Goal: Task Accomplishment & Management: Complete application form

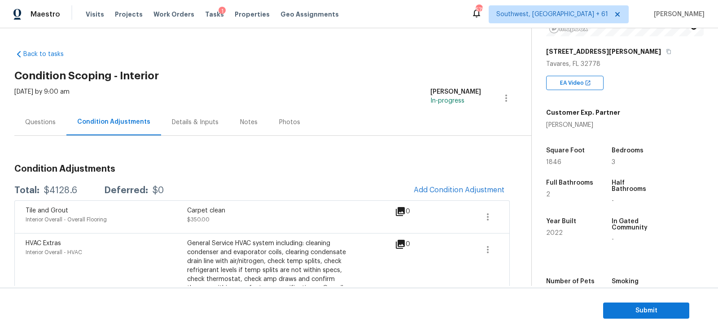
click at [17, 110] on div "Questions" at bounding box center [40, 122] width 52 height 26
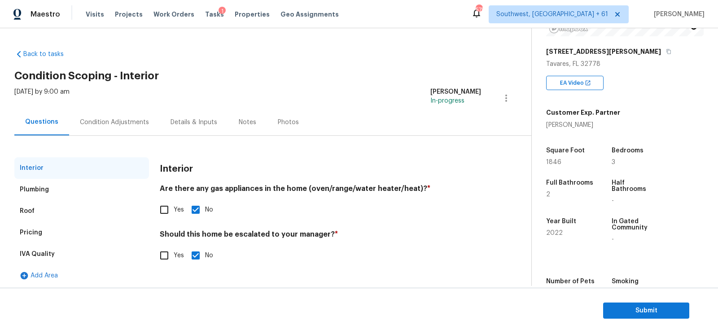
click at [106, 122] on div "Condition Adjustments" at bounding box center [114, 122] width 69 height 9
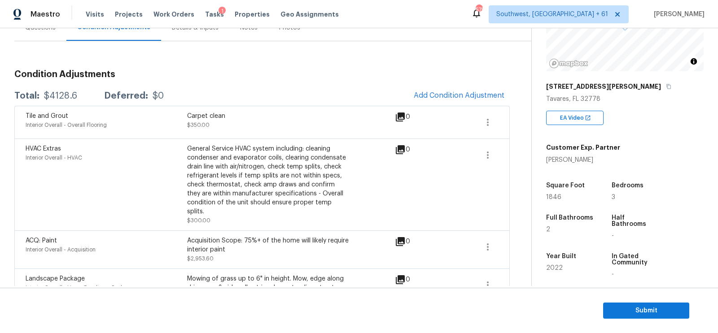
scroll to position [84, 0]
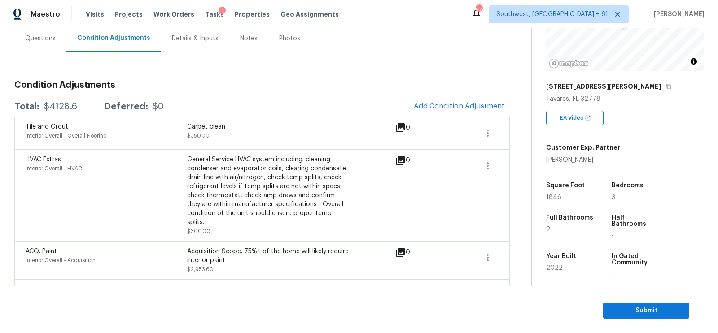
click at [53, 100] on div "Total: $4128.6 Deferred: $0 Add Condition Adjustment" at bounding box center [261, 107] width 495 height 20
copy div "$4128.6"
click at [420, 105] on span "Add Condition Adjustment" at bounding box center [459, 106] width 91 height 8
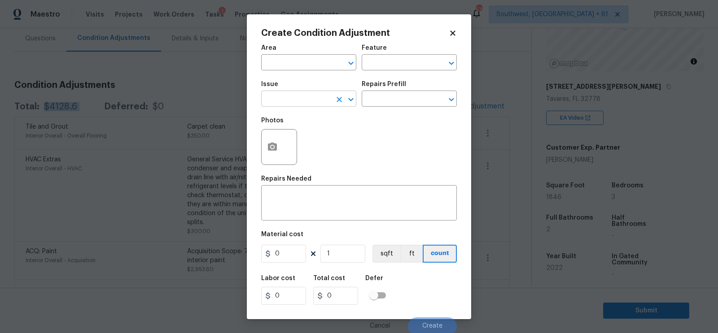
click at [303, 97] on input "text" at bounding box center [296, 100] width 70 height 14
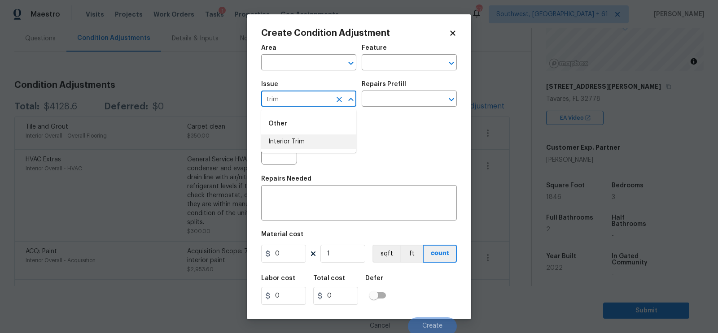
click at [304, 147] on li "Interior Trim" at bounding box center [308, 142] width 95 height 15
type input "Interior Trim"
click at [391, 97] on input "text" at bounding box center [397, 100] width 70 height 14
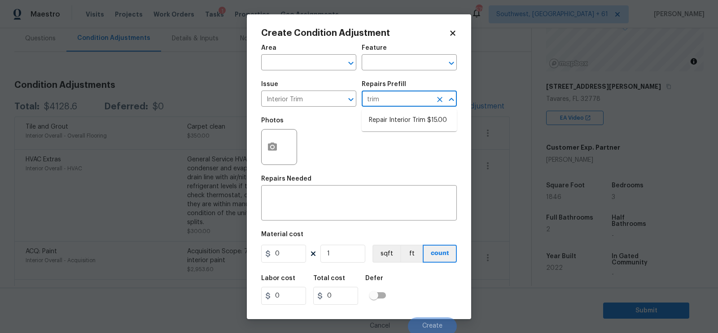
type input "trim"
click at [401, 150] on div "Photos" at bounding box center [359, 141] width 196 height 58
click at [403, 111] on div "Issue Interior Trim ​ Repairs Prefill ​" at bounding box center [359, 94] width 196 height 36
click at [400, 107] on input "text" at bounding box center [397, 100] width 70 height 14
type input "trim"
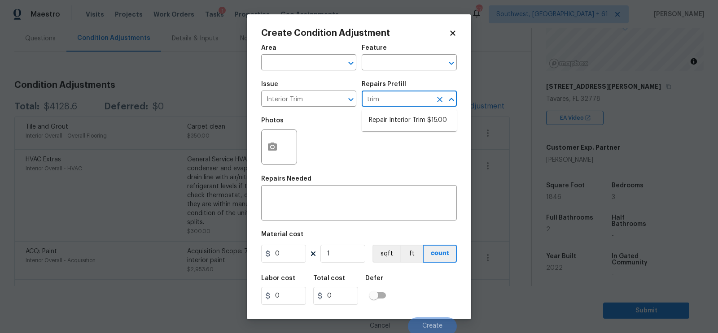
click at [407, 112] on ul "Repair Interior Trim $15.00" at bounding box center [409, 120] width 95 height 22
click at [402, 120] on li "Repair Interior Trim $15.00" at bounding box center [409, 120] width 95 height 15
type input "Interior Trim"
type textarea "Repair the damaged interior trim. Ensure that the repair matches the finish of …"
type input "15"
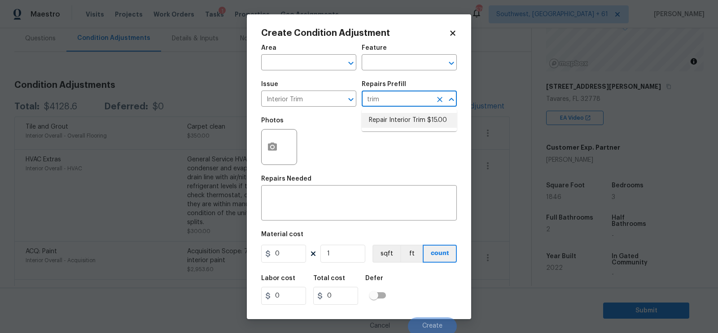
type input "15"
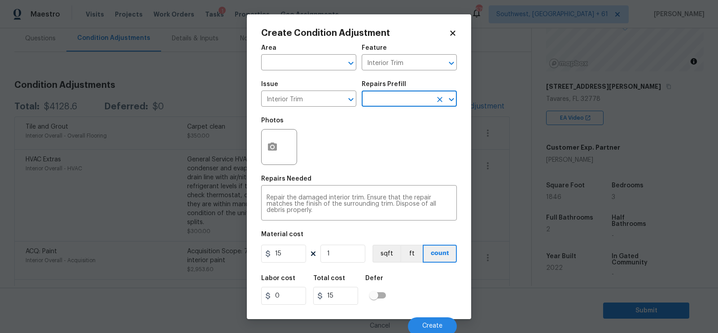
click at [289, 264] on figure "Material cost 15 1 sqft ft count" at bounding box center [359, 247] width 196 height 33
click at [292, 261] on input "15" at bounding box center [283, 254] width 45 height 18
type input "50"
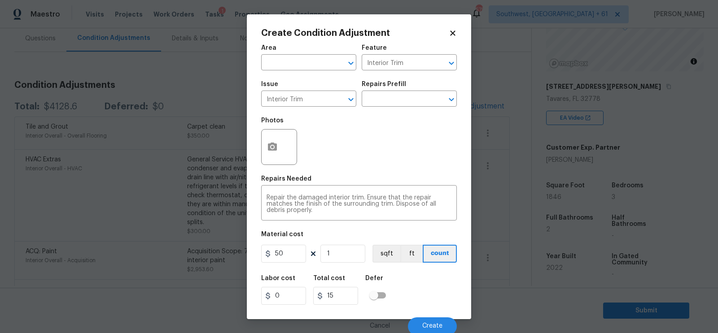
click at [350, 307] on div "Labor cost 0 Total cost 15 Defer" at bounding box center [359, 290] width 196 height 40
type input "50"
click at [420, 321] on button "Create" at bounding box center [432, 327] width 49 height 18
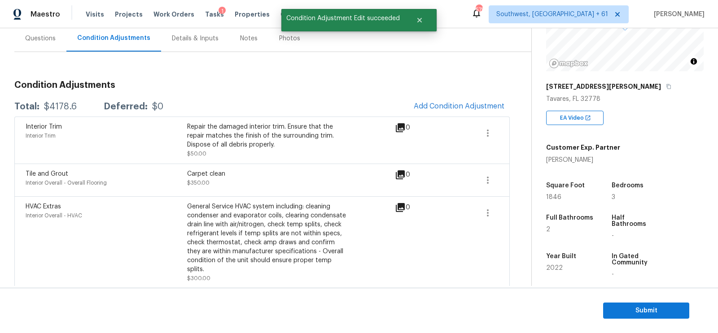
click at [57, 111] on div "Total: $4178.6 Deferred: $0 Add Condition Adjustment" at bounding box center [261, 107] width 495 height 20
click at [60, 109] on div "$4178.6" at bounding box center [60, 106] width 33 height 9
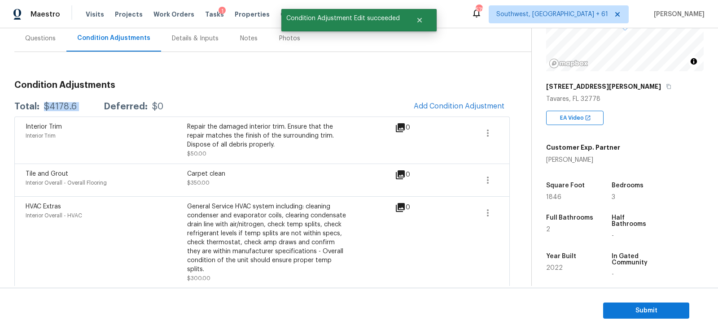
click at [60, 109] on div "$4178.6" at bounding box center [60, 106] width 33 height 9
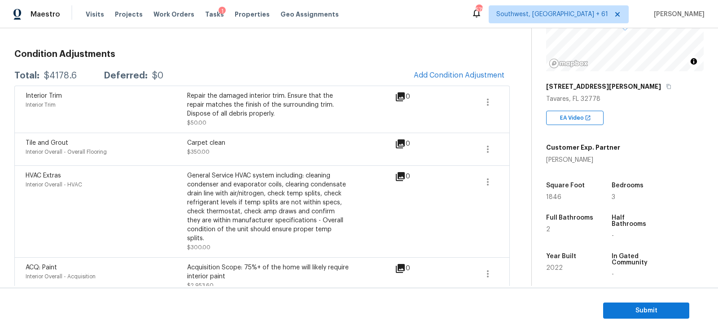
scroll to position [0, 0]
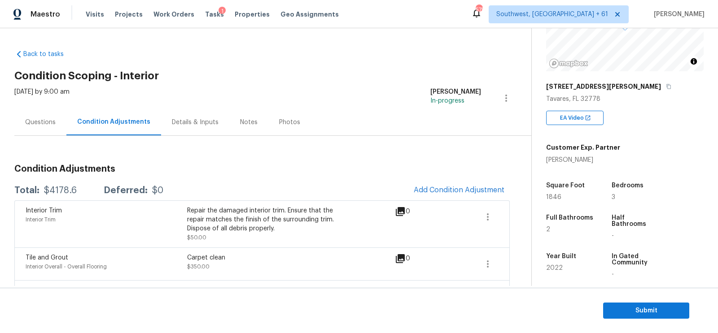
click at [39, 121] on div "Questions" at bounding box center [40, 122] width 30 height 9
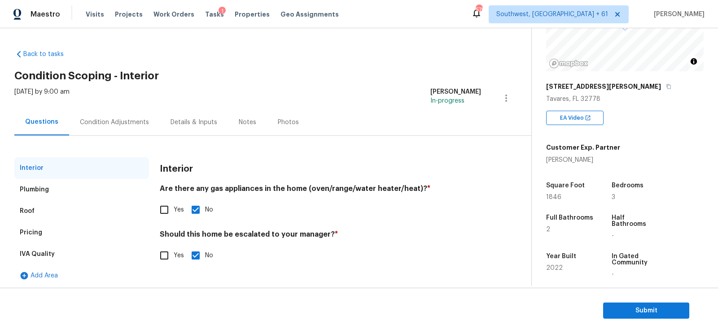
click at [622, 301] on section "Submit" at bounding box center [359, 311] width 718 height 46
click at [628, 313] on span "Submit" at bounding box center [646, 310] width 72 height 11
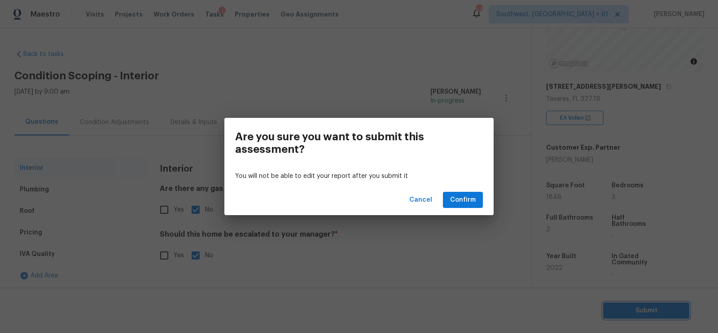
click at [468, 216] on div "Are you sure you want to submit this assessment? You will not be able to edit y…" at bounding box center [359, 166] width 718 height 333
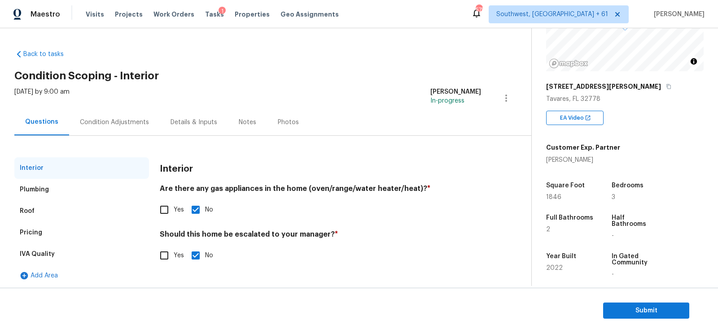
click at [464, 203] on div "Yes No" at bounding box center [320, 209] width 321 height 19
click at [634, 309] on span "Submit" at bounding box center [646, 310] width 72 height 11
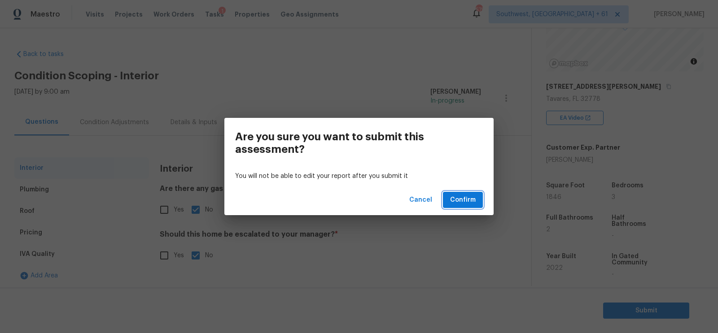
click at [472, 202] on span "Confirm" at bounding box center [463, 200] width 26 height 11
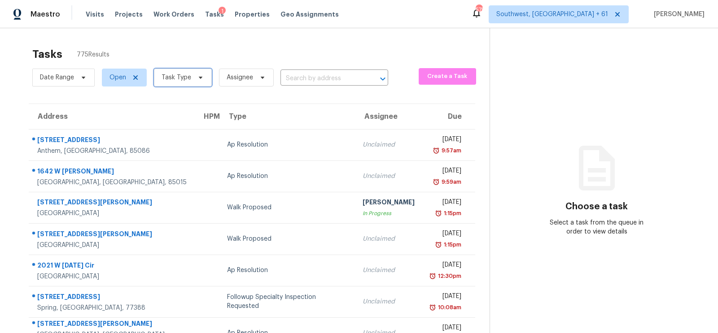
click at [174, 70] on span "Task Type" at bounding box center [183, 78] width 58 height 18
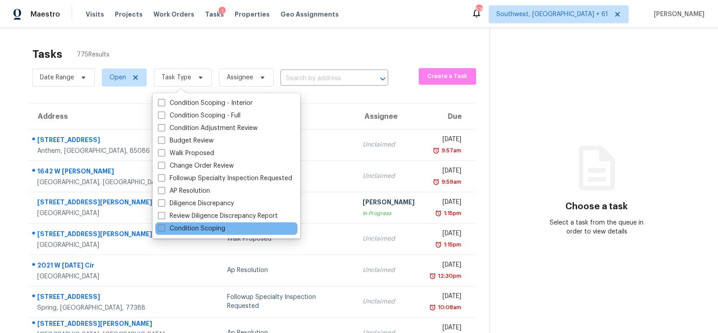
click at [203, 226] on label "Condition Scoping" at bounding box center [191, 228] width 67 height 9
click at [164, 226] on input "Condition Scoping" at bounding box center [161, 227] width 6 height 6
checkbox input "true"
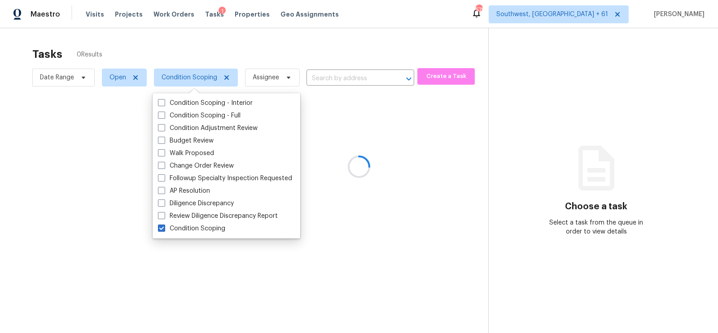
click at [362, 39] on div at bounding box center [359, 166] width 718 height 333
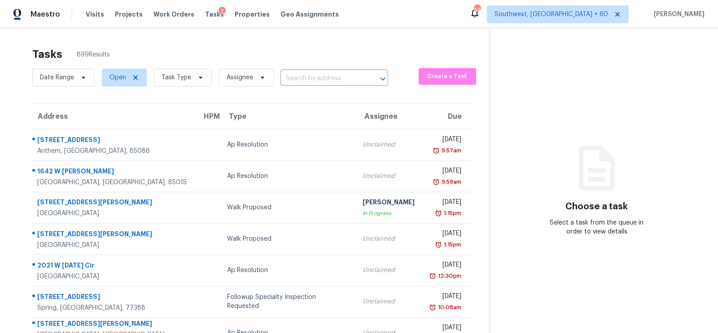
click at [183, 60] on div "Tasks 899 Results" at bounding box center [260, 54] width 457 height 23
click at [179, 72] on span "Task Type" at bounding box center [183, 78] width 58 height 18
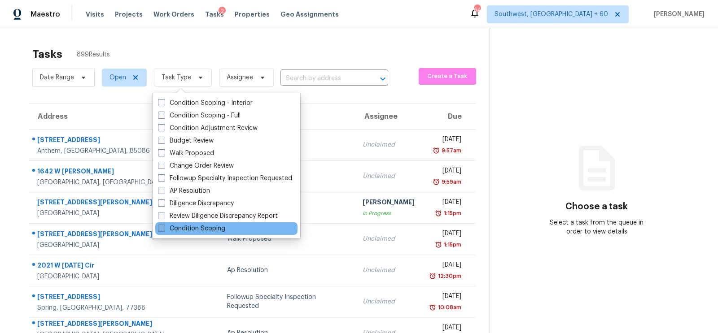
click at [203, 225] on label "Condition Scoping" at bounding box center [191, 228] width 67 height 9
click at [164, 225] on input "Condition Scoping" at bounding box center [161, 227] width 6 height 6
checkbox input "true"
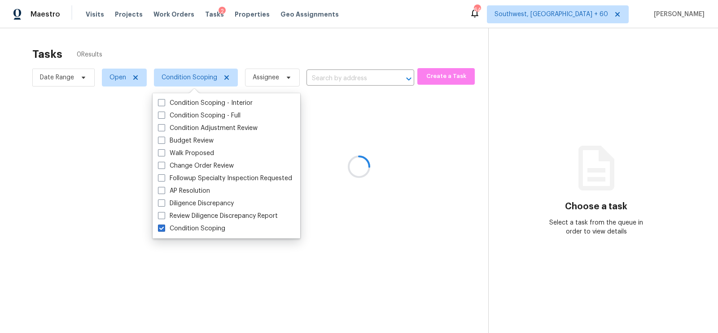
click at [353, 52] on div at bounding box center [359, 166] width 718 height 333
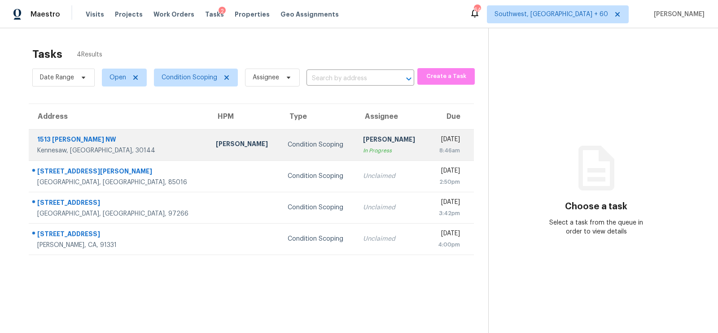
click at [363, 140] on div "[PERSON_NAME]" at bounding box center [391, 140] width 57 height 11
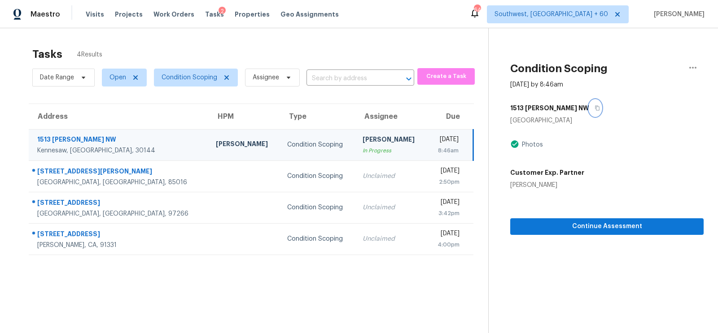
click at [594, 106] on icon "button" at bounding box center [596, 107] width 5 height 5
click at [640, 230] on span "Continue Assessment" at bounding box center [606, 226] width 179 height 11
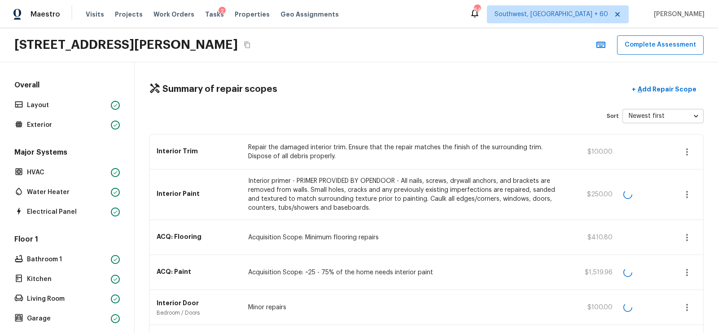
scroll to position [436, 0]
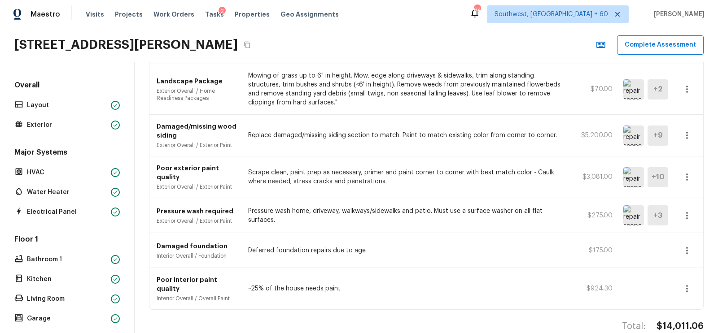
click at [685, 283] on icon "button" at bounding box center [686, 288] width 11 height 11
click at [687, 314] on li "Remove" at bounding box center [690, 309] width 42 height 27
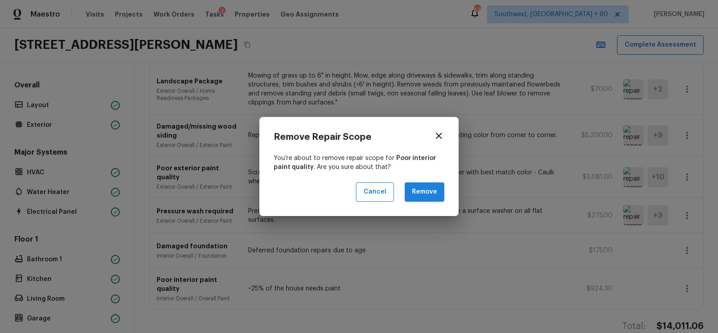
click at [421, 195] on button "Remove" at bounding box center [424, 192] width 39 height 19
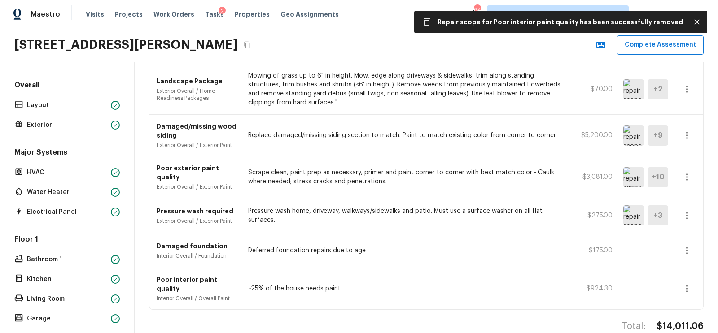
scroll to position [401, 0]
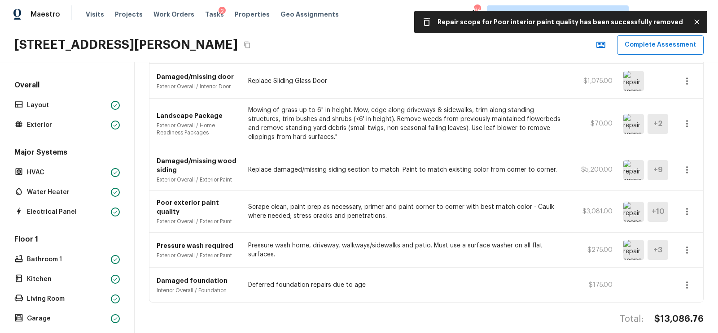
click at [684, 280] on icon "button" at bounding box center [686, 285] width 11 height 11
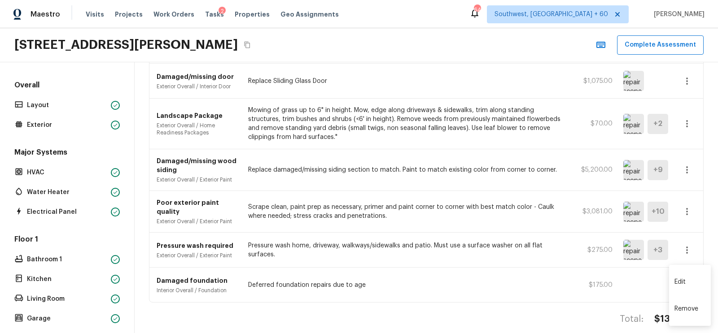
click at [695, 308] on li "Remove" at bounding box center [690, 309] width 42 height 27
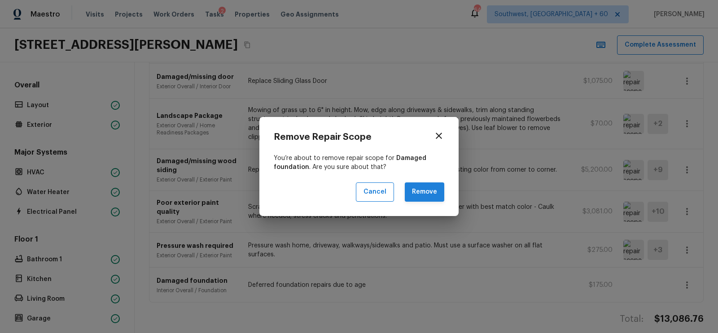
click at [426, 185] on button "Remove" at bounding box center [424, 192] width 39 height 19
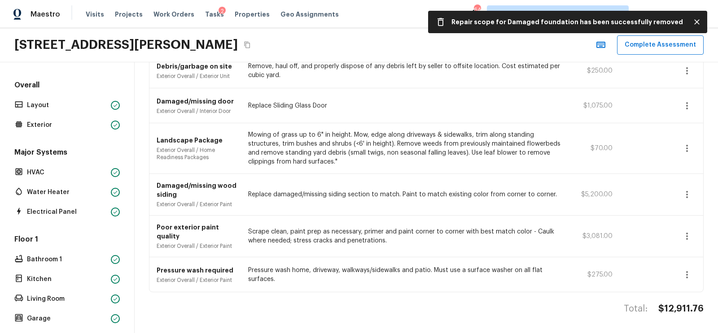
scroll to position [366, 0]
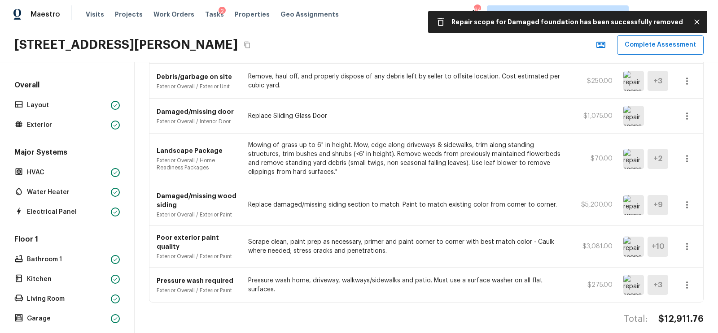
click at [688, 280] on icon "button" at bounding box center [686, 285] width 11 height 11
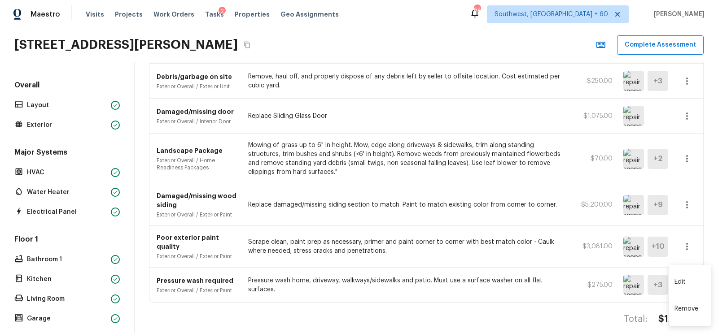
click at [686, 305] on li "Remove" at bounding box center [690, 309] width 42 height 27
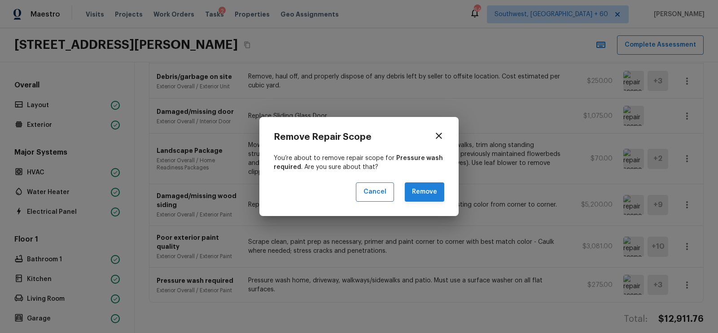
click at [427, 192] on button "Remove" at bounding box center [424, 192] width 39 height 19
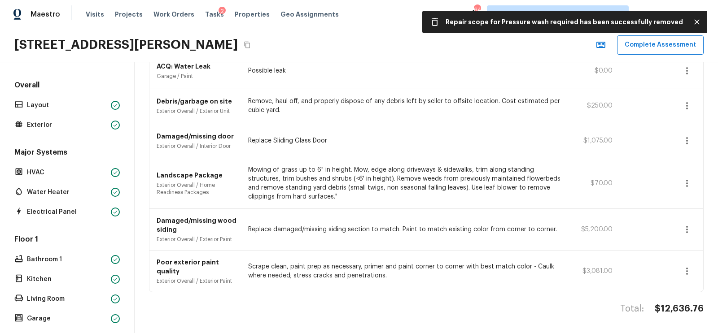
scroll to position [332, 0]
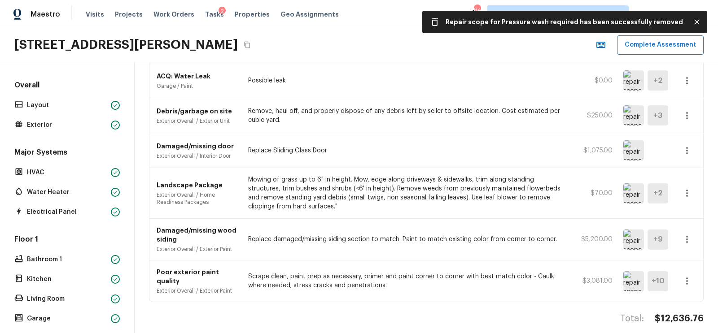
click at [687, 278] on icon "button" at bounding box center [687, 281] width 2 height 7
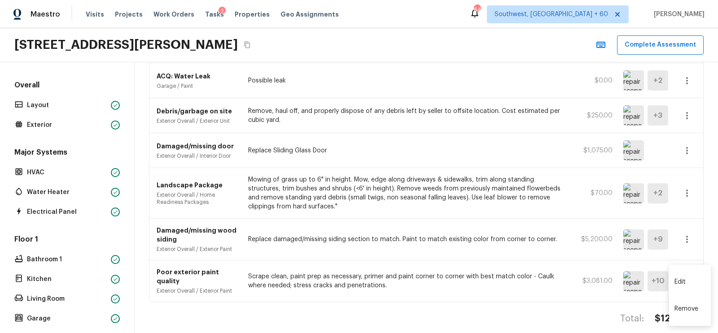
click at [688, 311] on li "Remove" at bounding box center [690, 309] width 42 height 27
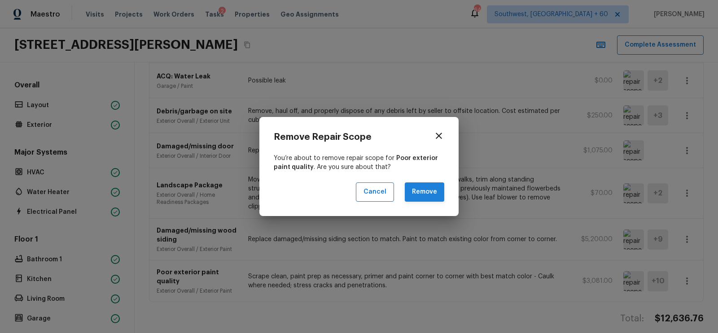
click at [422, 192] on button "Remove" at bounding box center [424, 192] width 39 height 19
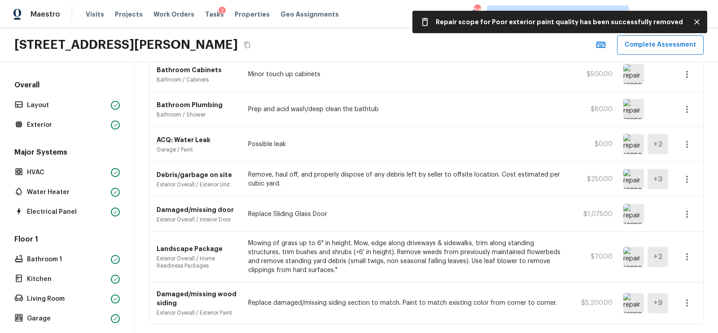
scroll to position [265, 0]
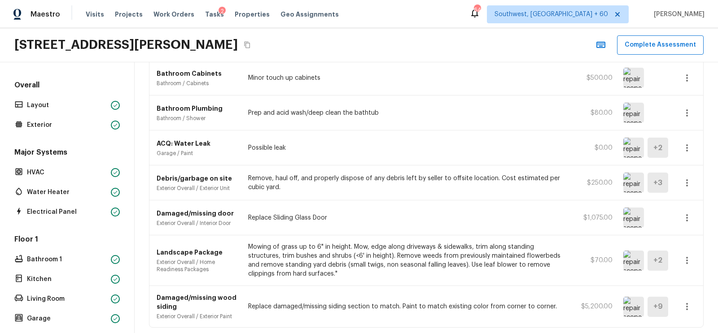
click at [630, 179] on img at bounding box center [633, 183] width 21 height 20
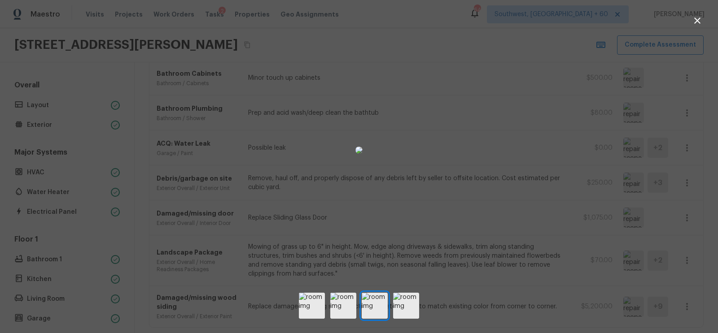
click at [697, 17] on icon "button" at bounding box center [697, 20] width 11 height 11
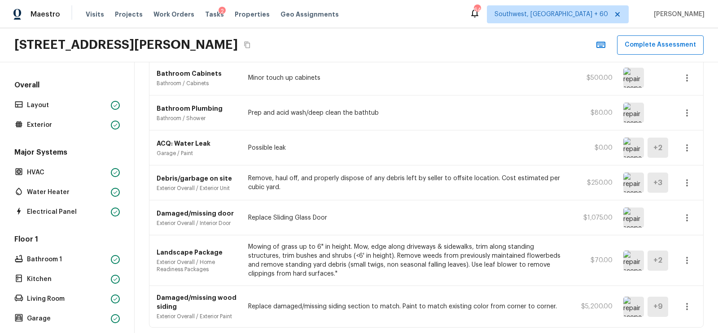
scroll to position [297, 0]
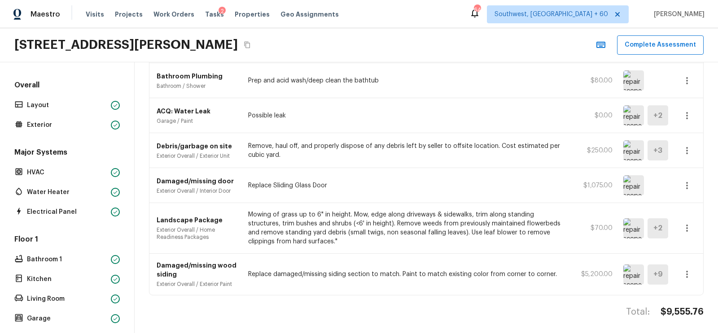
click at [686, 272] on icon "button" at bounding box center [686, 274] width 11 height 11
click at [674, 308] on li "Remove" at bounding box center [690, 309] width 42 height 27
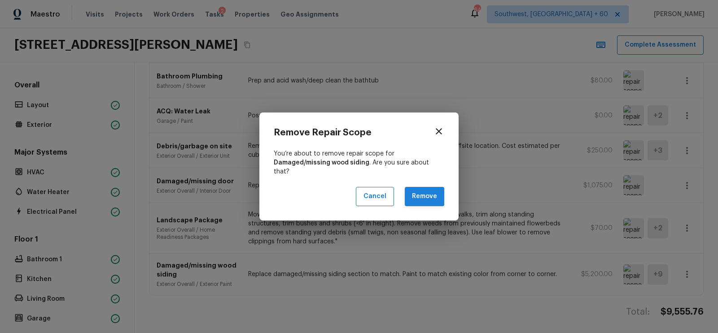
click at [429, 189] on button "Remove" at bounding box center [424, 196] width 39 height 19
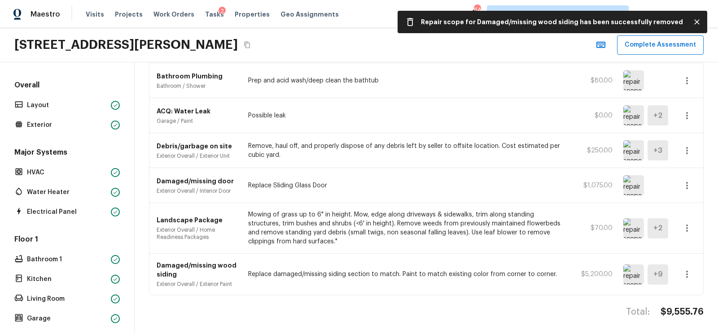
scroll to position [255, 0]
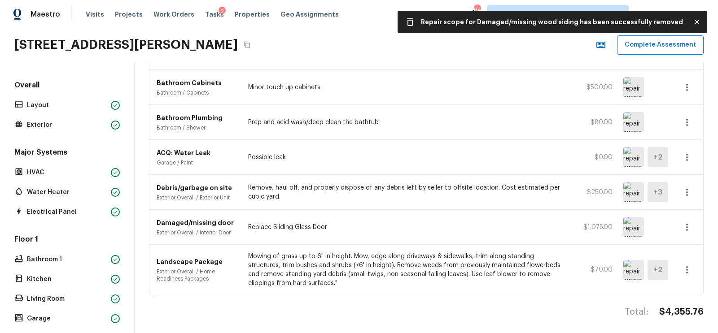
click at [682, 267] on icon "button" at bounding box center [686, 270] width 11 height 11
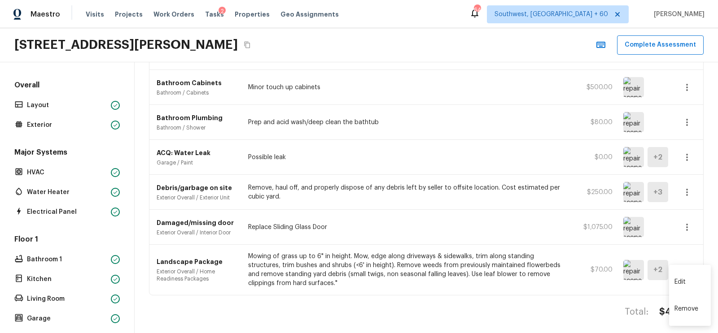
click at [691, 305] on li "Remove" at bounding box center [690, 309] width 42 height 27
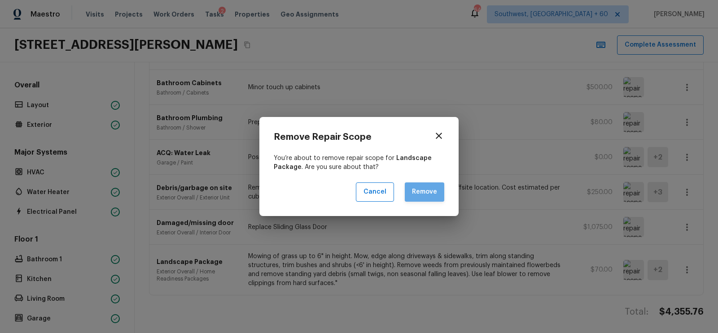
click at [427, 184] on button "Remove" at bounding box center [424, 192] width 39 height 19
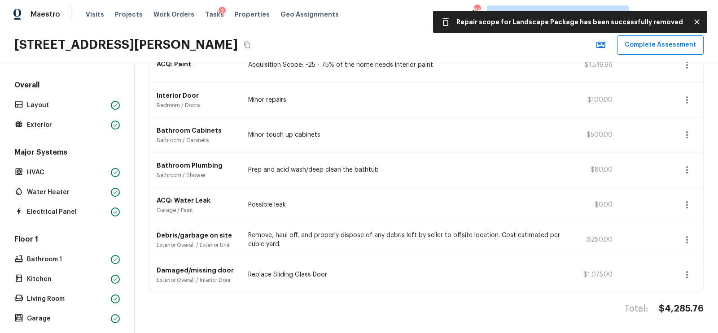
scroll to position [205, 0]
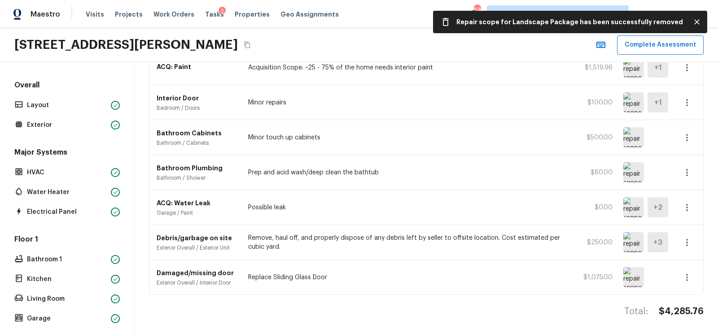
click at [638, 271] on img at bounding box center [633, 277] width 21 height 20
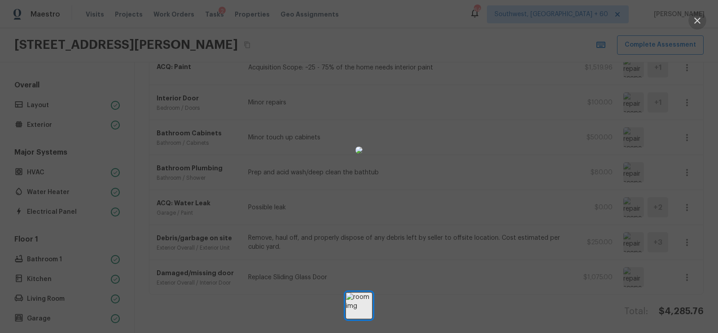
click at [695, 28] on button "button" at bounding box center [697, 21] width 18 height 18
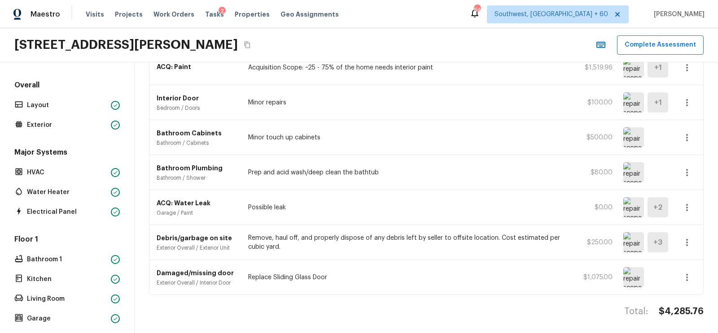
click at [682, 272] on icon "button" at bounding box center [686, 277] width 11 height 11
click at [681, 311] on li "Remove" at bounding box center [690, 309] width 42 height 27
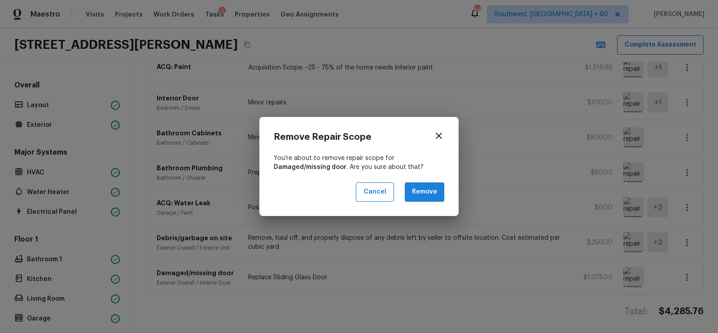
click at [423, 189] on button "Remove" at bounding box center [424, 192] width 39 height 19
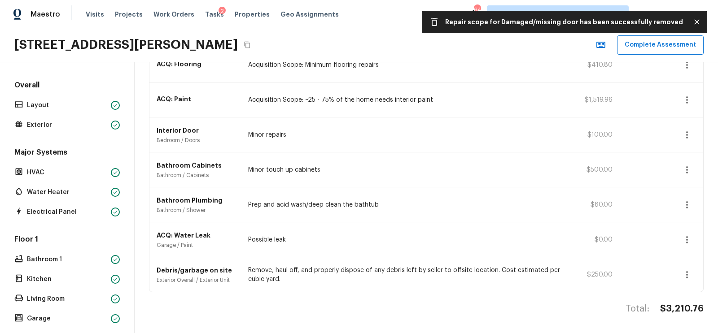
scroll to position [170, 0]
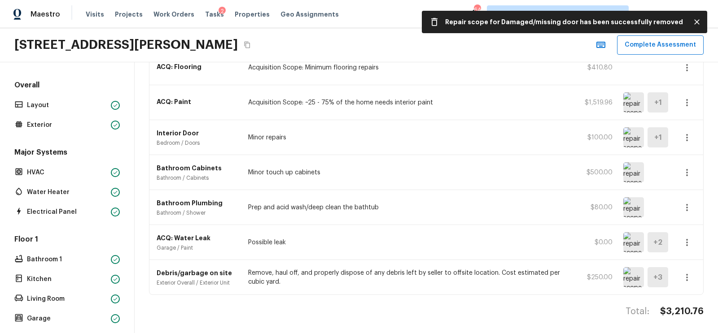
click at [632, 271] on img at bounding box center [633, 277] width 21 height 20
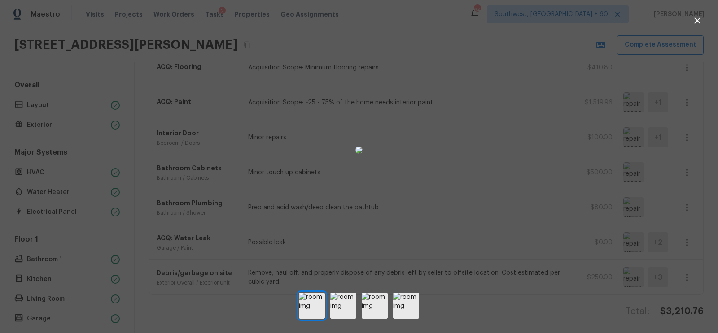
click at [695, 16] on icon "button" at bounding box center [697, 20] width 11 height 11
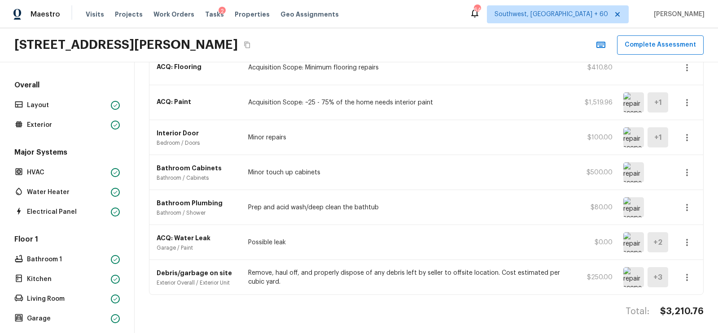
click at [688, 272] on icon "button" at bounding box center [686, 277] width 11 height 11
click at [684, 309] on li "Remove" at bounding box center [690, 309] width 42 height 27
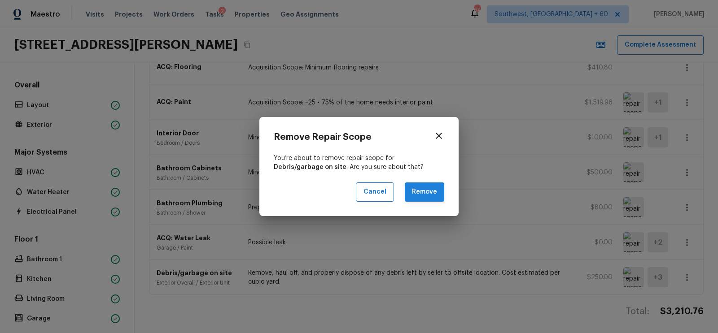
click at [428, 189] on button "Remove" at bounding box center [424, 192] width 39 height 19
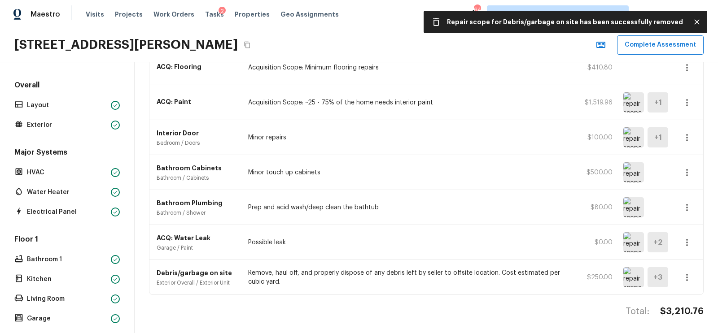
scroll to position [135, 0]
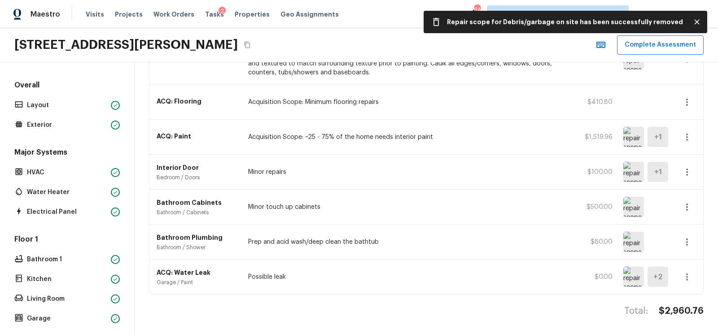
click at [623, 269] on img at bounding box center [633, 277] width 21 height 20
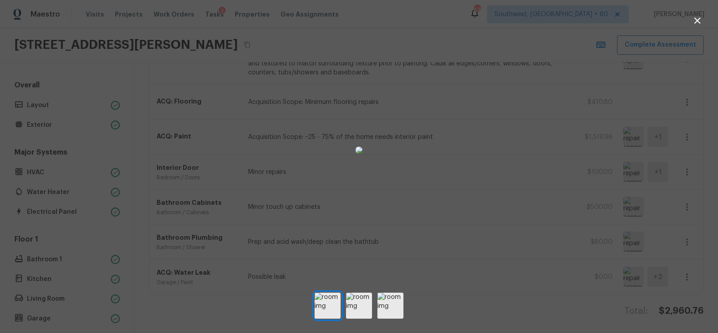
click at [697, 21] on icon "button" at bounding box center [697, 20] width 6 height 6
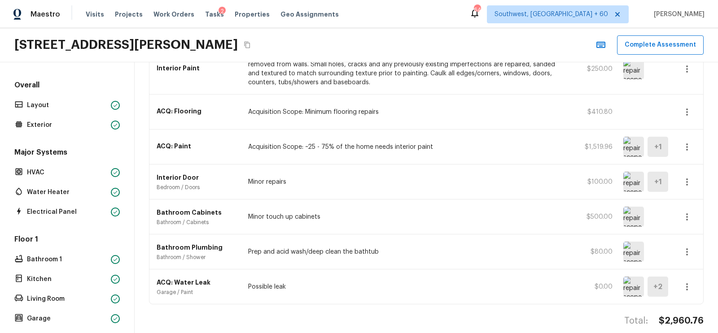
scroll to position [115, 0]
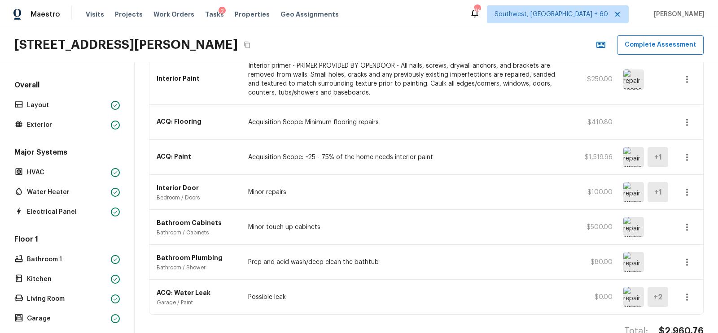
click at [680, 225] on button "button" at bounding box center [687, 227] width 18 height 18
click at [684, 254] on li "Edit" at bounding box center [690, 250] width 42 height 27
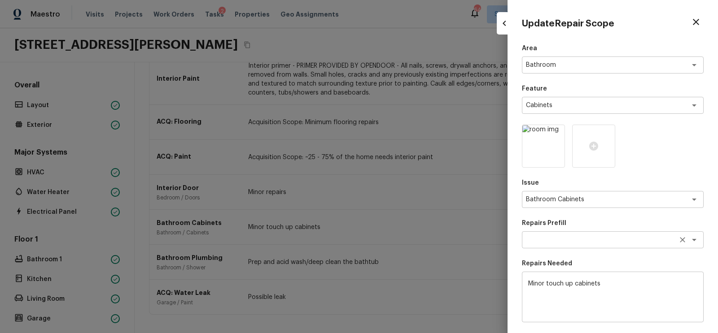
click at [551, 233] on div "x ​" at bounding box center [613, 239] width 182 height 17
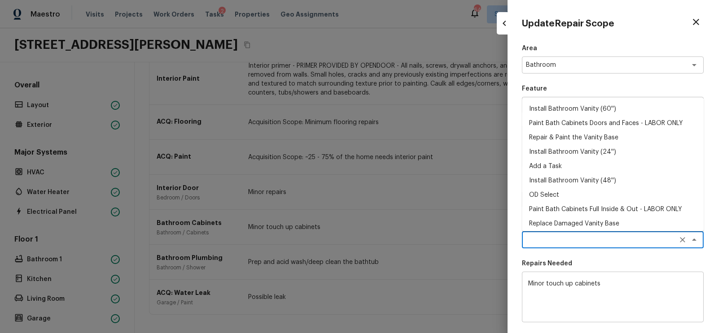
click at [554, 125] on li "Paint Bath Cabinets Doors and Faces - LABOR ONLY" at bounding box center [613, 123] width 182 height 14
type textarea "Paint Bath Cabinets Doors and Faces - LABOR ONLY"
type textarea "Prep, sand, mask and apply 2 coats of paint to the bathroom cabinet doors and b…"
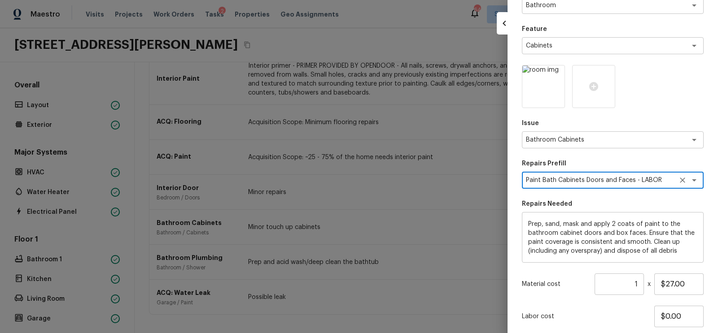
scroll to position [119, 0]
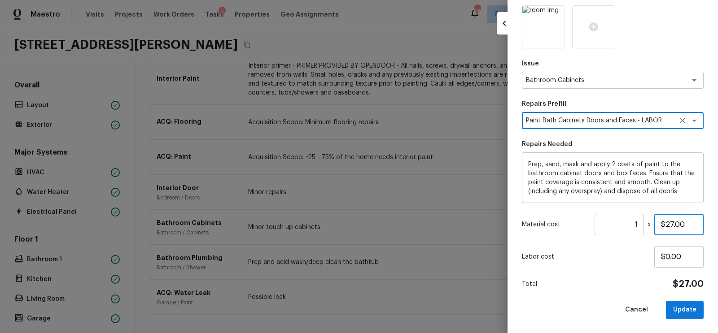
click at [671, 223] on input "$27.00" at bounding box center [678, 225] width 49 height 22
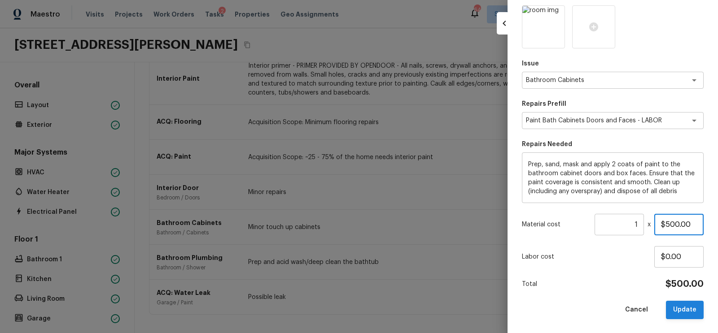
type input "$500.00"
click at [680, 309] on button "Update" at bounding box center [685, 310] width 38 height 18
type input "$0.00"
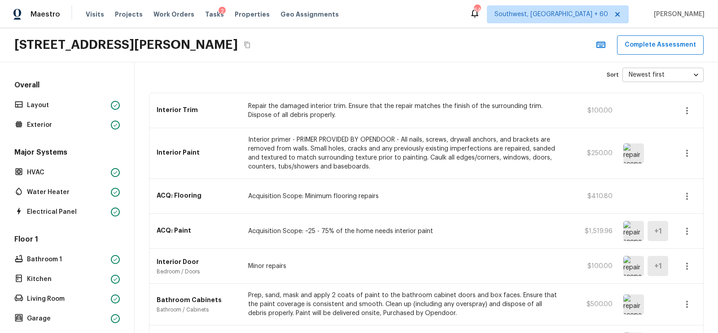
scroll to position [0, 0]
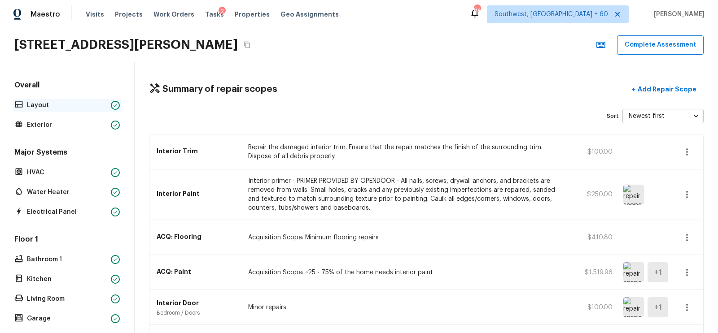
click at [77, 106] on p "Layout" at bounding box center [67, 105] width 80 height 9
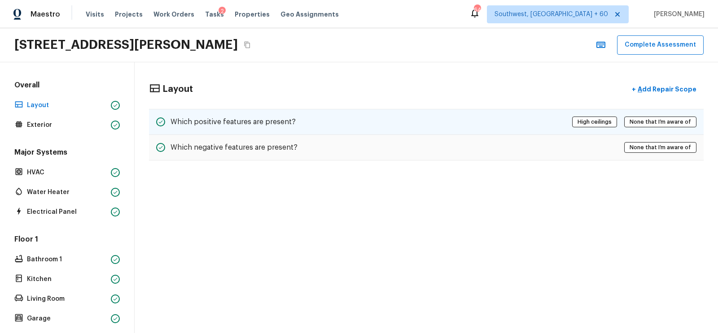
click at [220, 125] on h5 "Which positive features are present?" at bounding box center [232, 122] width 125 height 10
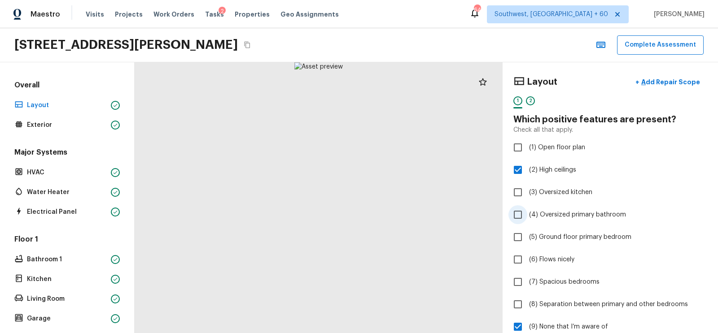
scroll to position [72, 0]
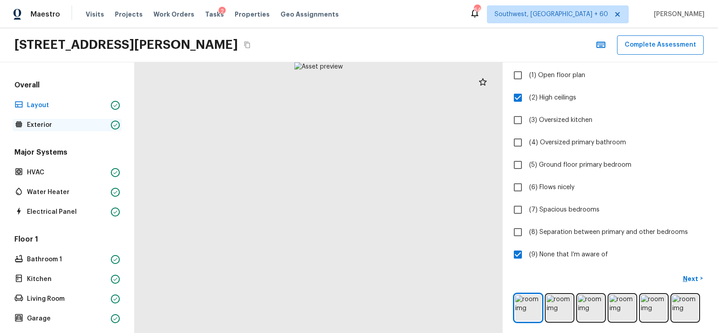
click at [72, 124] on p "Exterior" at bounding box center [67, 125] width 80 height 9
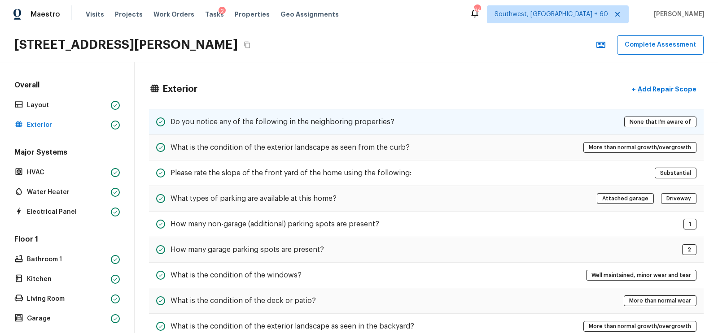
click at [381, 118] on h5 "Do you notice any of the following in the neighboring properties?" at bounding box center [282, 122] width 224 height 10
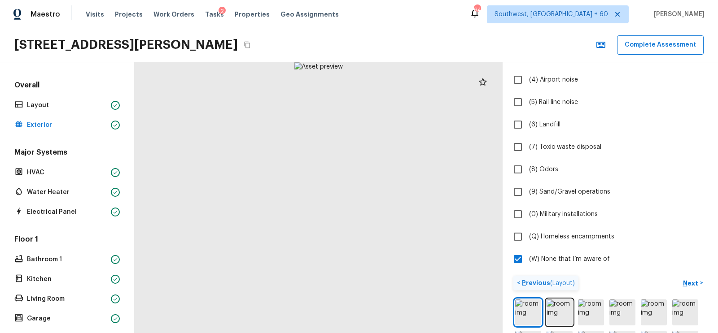
scroll to position [219, 0]
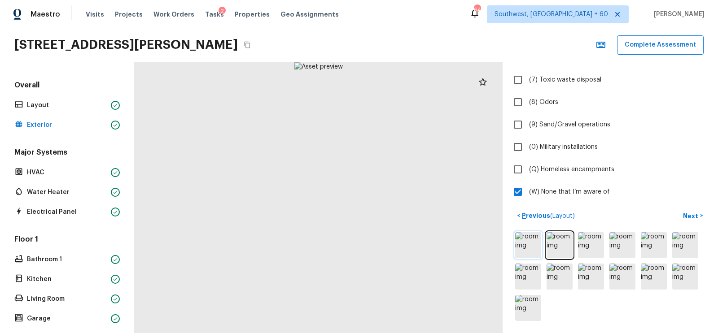
click at [532, 248] on img at bounding box center [528, 245] width 26 height 26
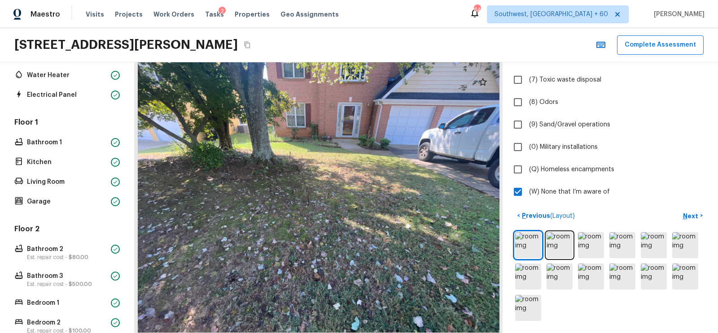
scroll to position [258, 0]
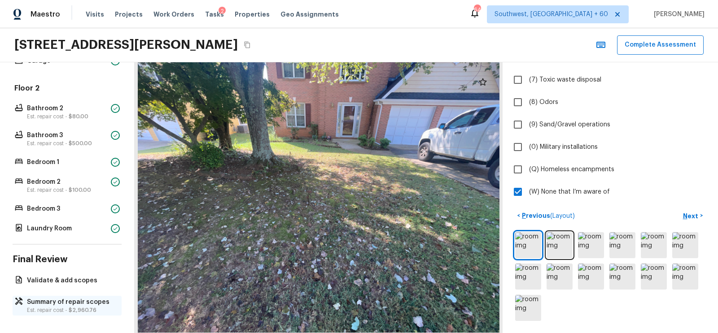
click at [66, 298] on p "Summary of repair scopes" at bounding box center [71, 302] width 89 height 9
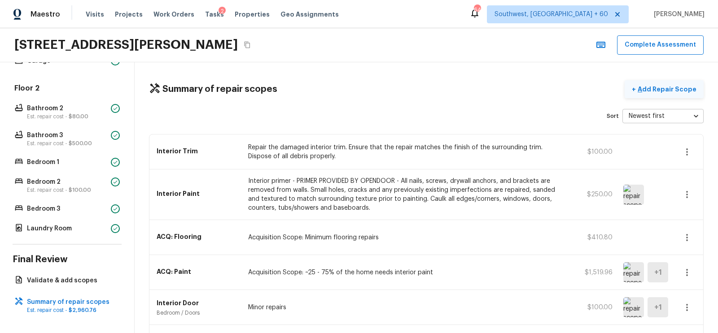
click at [677, 90] on p "Add Repair Scope" at bounding box center [666, 89] width 61 height 9
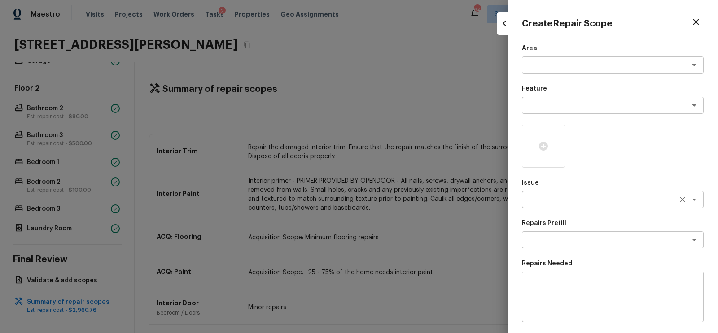
click at [559, 202] on textarea at bounding box center [600, 199] width 148 height 9
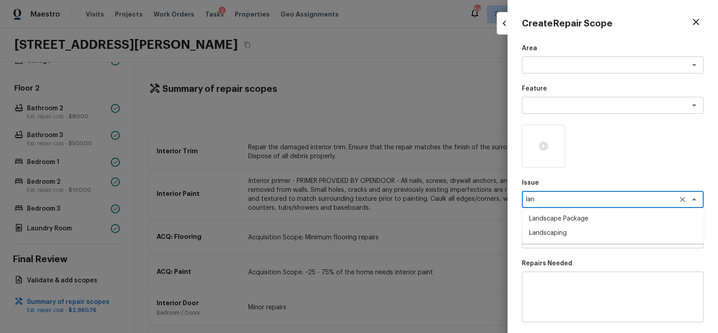
type textarea "lan"
click at [697, 23] on icon "button" at bounding box center [696, 22] width 6 height 6
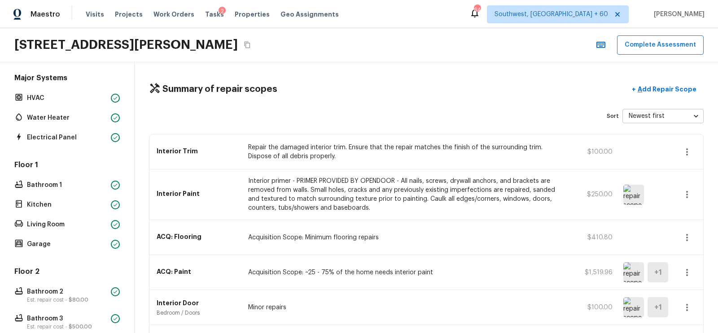
scroll to position [0, 0]
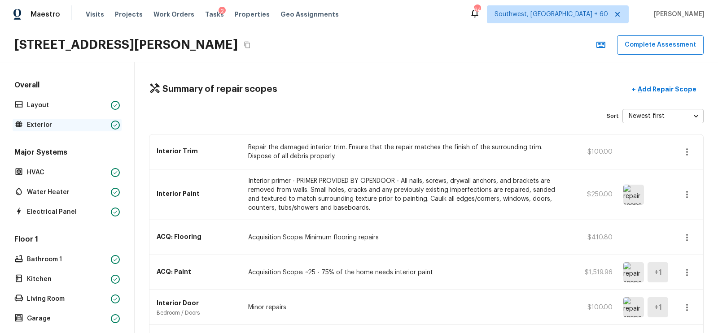
click at [52, 126] on p "Exterior" at bounding box center [67, 125] width 80 height 9
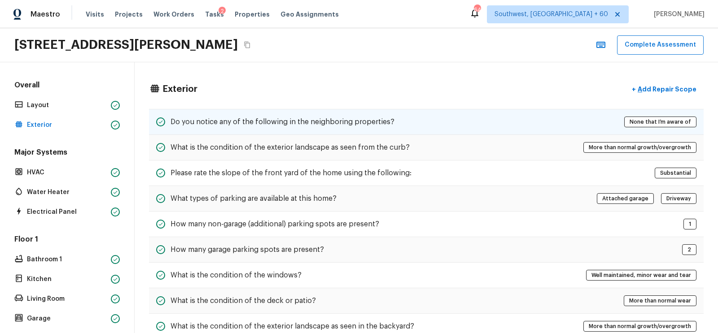
click at [474, 127] on div "Do you notice any of the following in the neighboring properties? None that I’m…" at bounding box center [426, 122] width 554 height 26
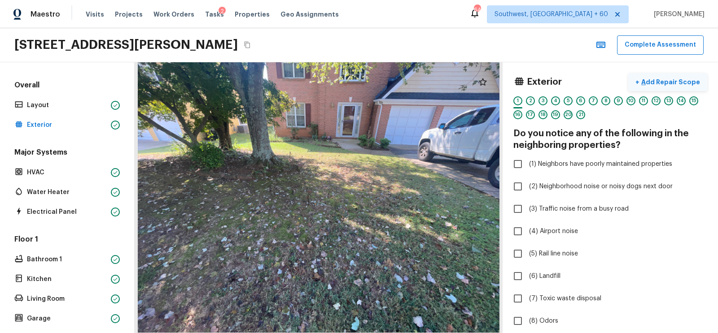
click at [676, 75] on button "+ Add Repair Scope" at bounding box center [667, 82] width 79 height 18
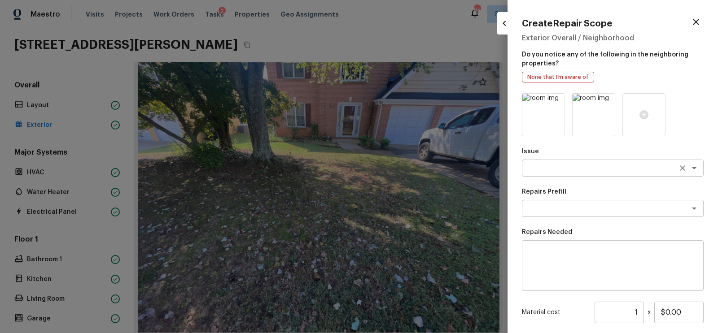
click at [570, 160] on div "x ​" at bounding box center [613, 168] width 182 height 17
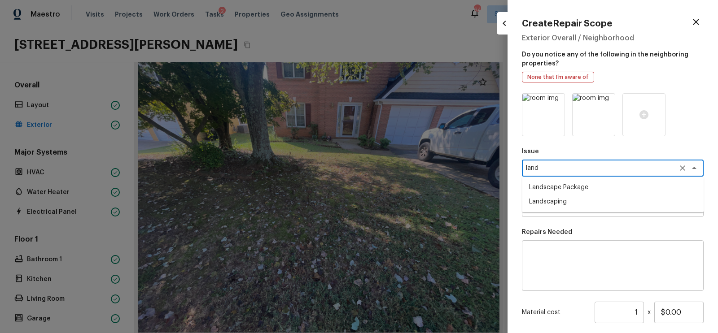
click at [566, 189] on li "Landscape Package" at bounding box center [613, 187] width 182 height 14
click at [558, 201] on div "x ​" at bounding box center [613, 208] width 182 height 17
type textarea "Landscape Package"
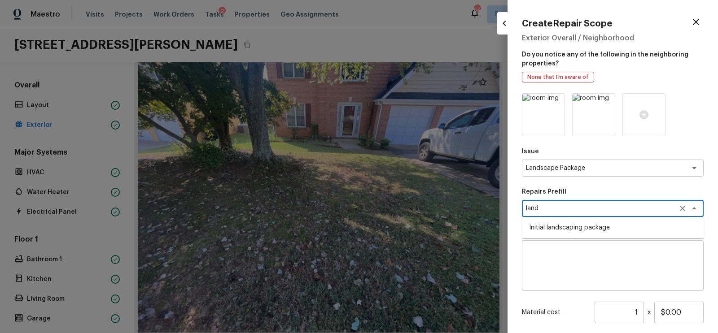
click at [566, 225] on li "Initial landscaping package" at bounding box center [613, 228] width 182 height 14
type textarea "Initial landscaping package"
type textarea "Mowing of grass up to 6" in height. Mow, edge along driveways & sidewalks, trim…"
type input "$70.00"
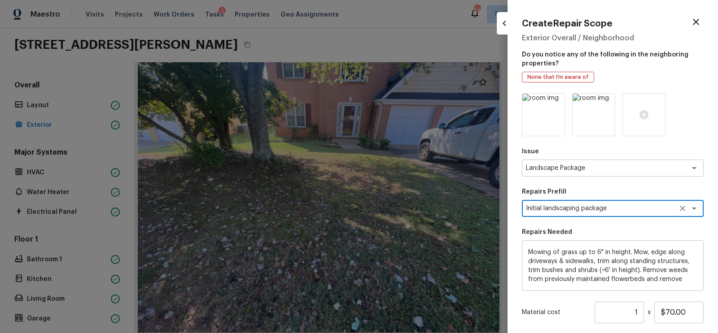
scroll to position [27, 0]
type textarea "Initial landscaping package"
click at [671, 311] on input "$70.00" at bounding box center [678, 313] width 49 height 22
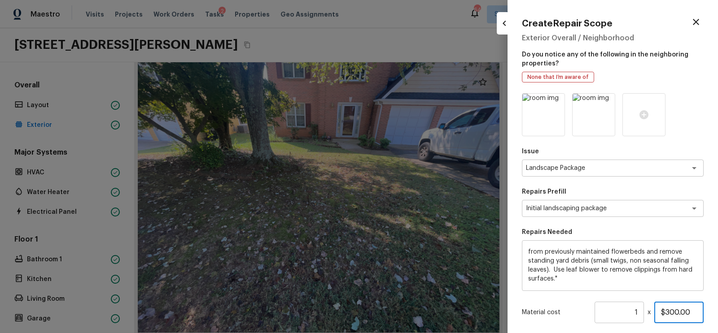
type input "$300.00"
click at [560, 303] on div "Material cost 1 ​ x $300.00" at bounding box center [613, 313] width 182 height 22
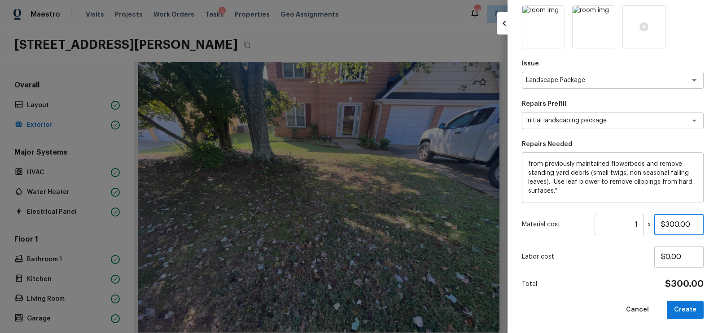
click at [673, 222] on input "$300.00" at bounding box center [678, 225] width 49 height 22
click at [682, 317] on button "Create" at bounding box center [685, 310] width 37 height 18
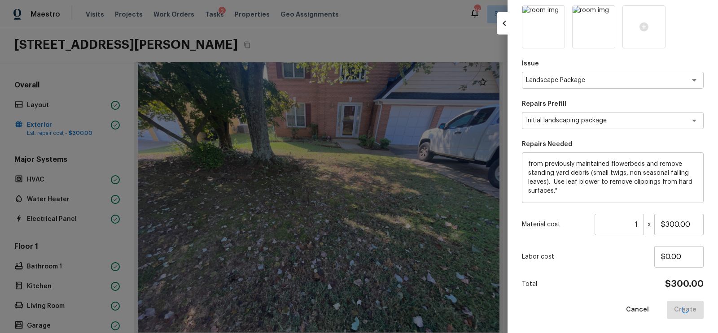
type input "$0.00"
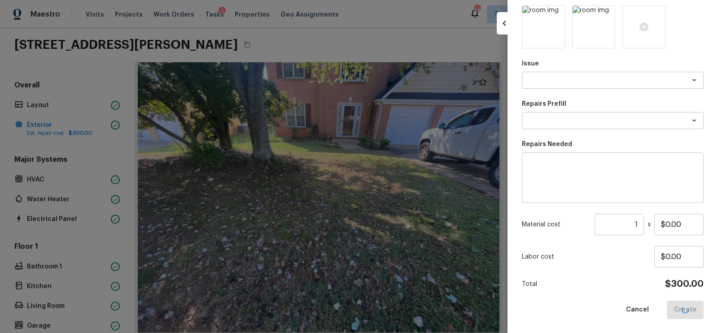
scroll to position [0, 0]
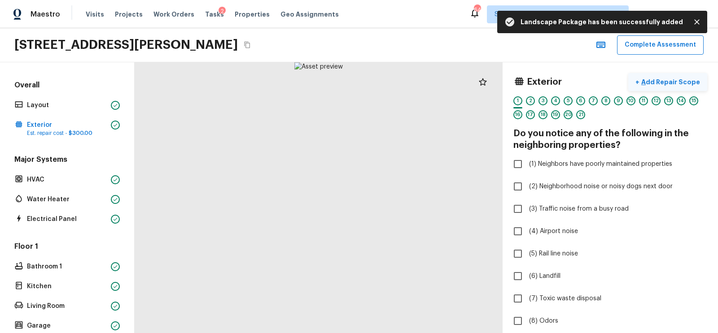
click at [676, 82] on p "Add Repair Scope" at bounding box center [669, 82] width 61 height 9
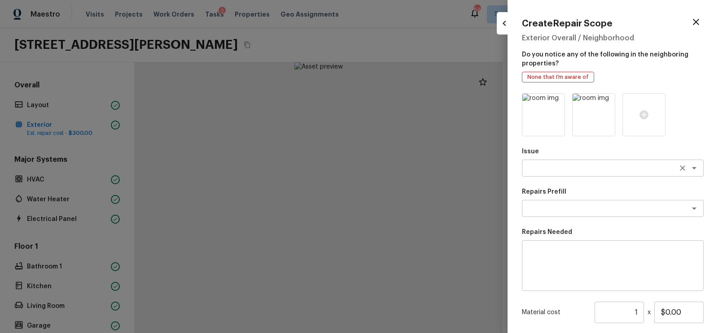
click at [551, 170] on textarea at bounding box center [600, 168] width 148 height 9
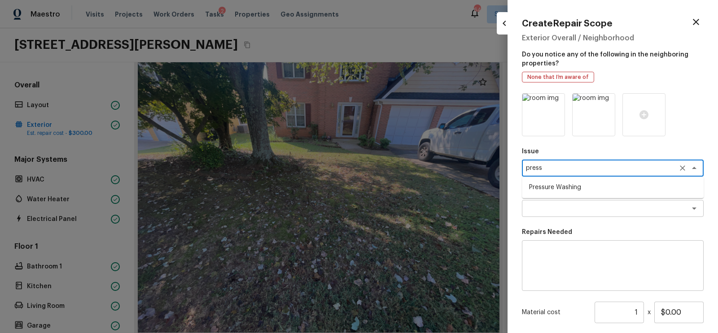
click at [551, 190] on li "Pressure Washing" at bounding box center [613, 187] width 182 height 14
type textarea "Pressure Washing"
click at [549, 208] on textarea at bounding box center [600, 208] width 148 height 9
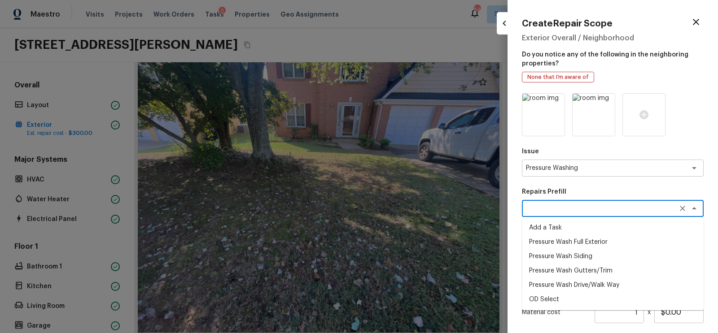
click at [557, 238] on li "Pressure Wash Full Exterior" at bounding box center [613, 242] width 182 height 14
type textarea "Pressure Wash Full Exterior"
type textarea "Pressure wash the House, Flatwork, Deck and Garage interior."
type input "$350.00"
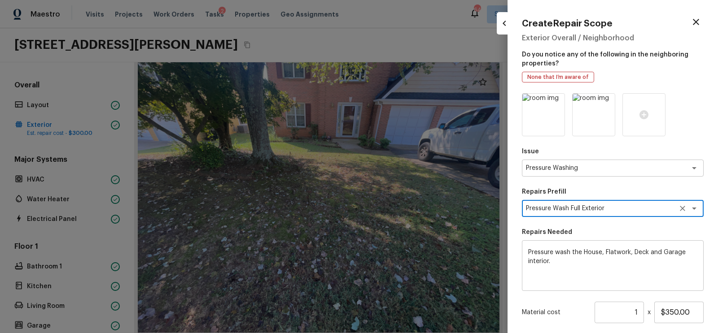
click at [606, 214] on div "Pressure Wash Full Exterior x ​" at bounding box center [613, 208] width 182 height 17
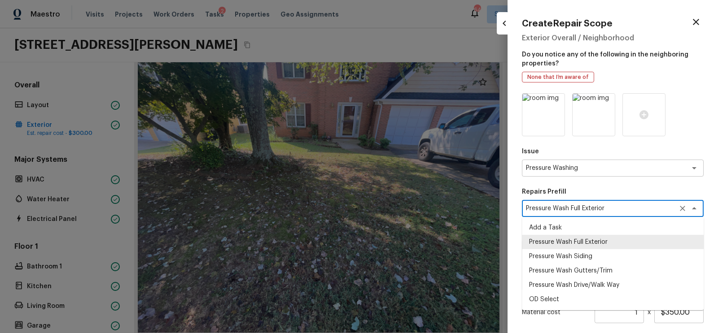
click at [606, 214] on div "Pressure Wash Full Exterior x ​" at bounding box center [613, 208] width 182 height 17
click at [615, 211] on textarea "Pressure Wash Full Exterior" at bounding box center [600, 208] width 148 height 9
click at [583, 286] on li "Pressure Wash Drive/Walk Way" at bounding box center [613, 285] width 182 height 14
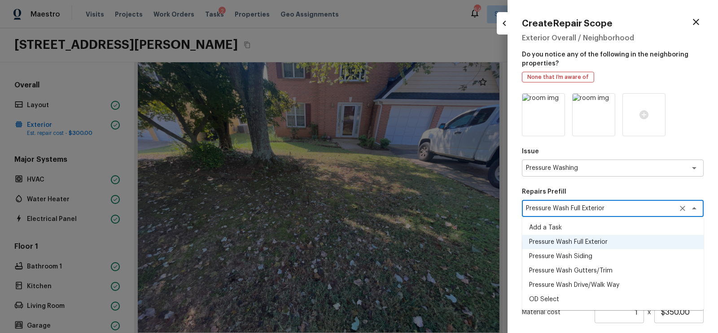
type textarea "Pressure Wash Drive/Walk Way"
type textarea "Pressure wash the driveways/walkways as directed by the PM. Ensure that all deb…"
type input "$125.00"
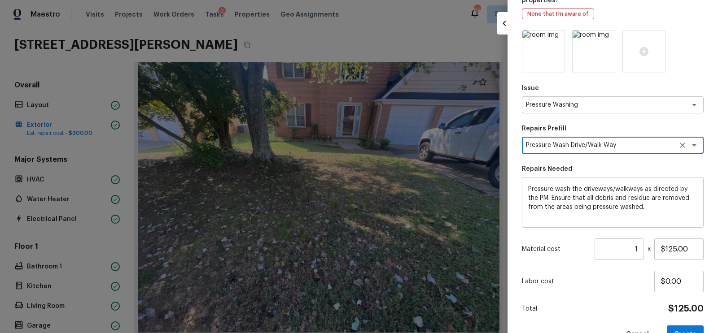
scroll to position [88, 0]
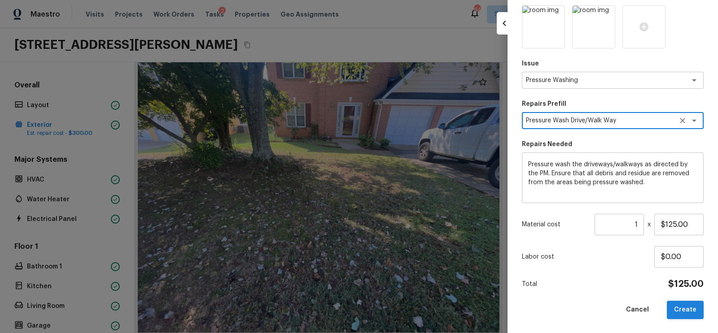
click at [688, 312] on button "Create" at bounding box center [685, 310] width 37 height 18
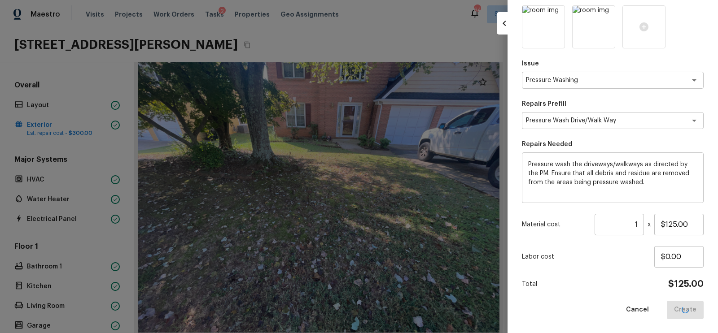
type input "$0.00"
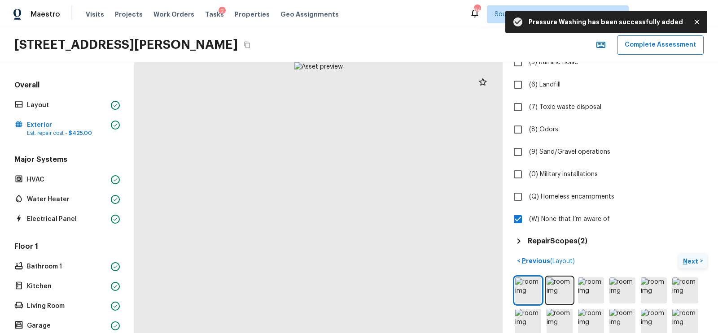
click at [690, 262] on p "Next" at bounding box center [691, 261] width 17 height 9
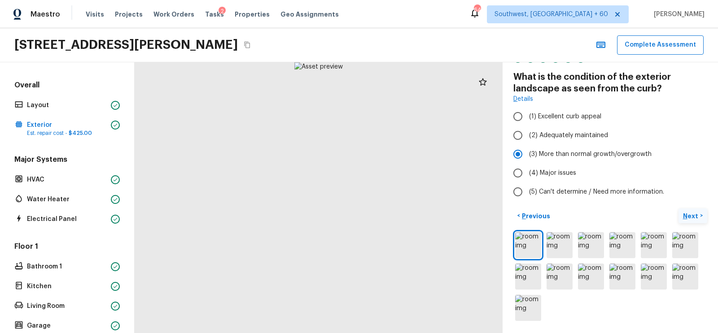
click at [690, 215] on p "Next" at bounding box center [691, 216] width 17 height 9
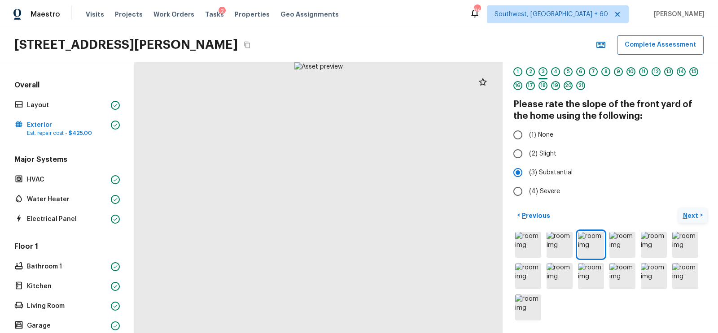
click at [690, 215] on p "Next" at bounding box center [691, 215] width 17 height 9
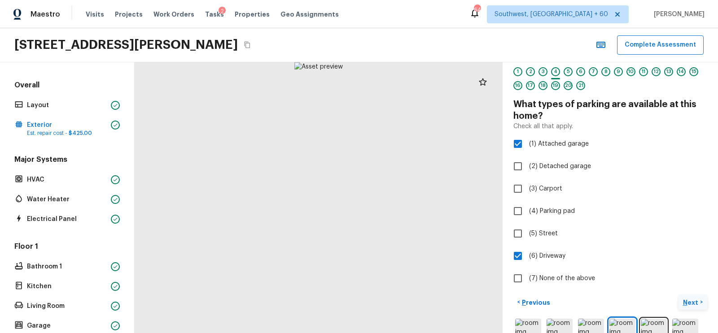
scroll to position [116, 0]
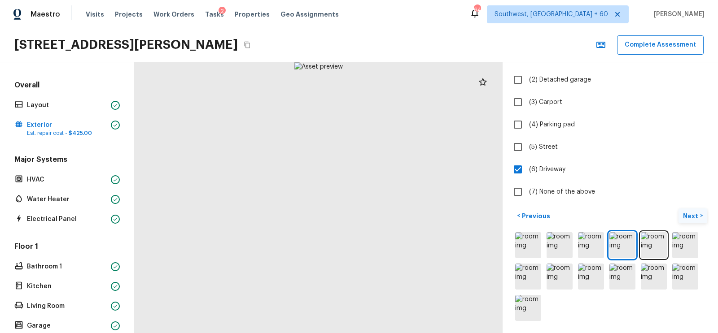
click at [690, 215] on p "Next" at bounding box center [691, 216] width 17 height 9
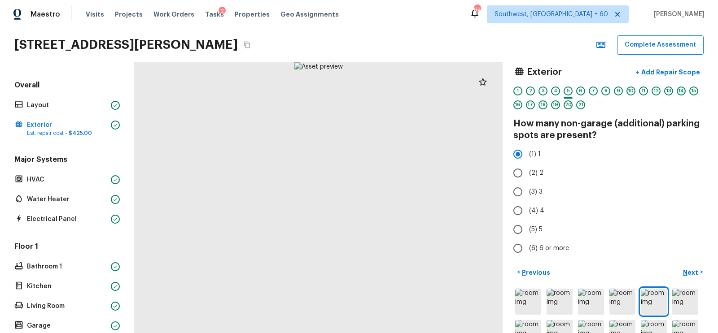
scroll to position [0, 0]
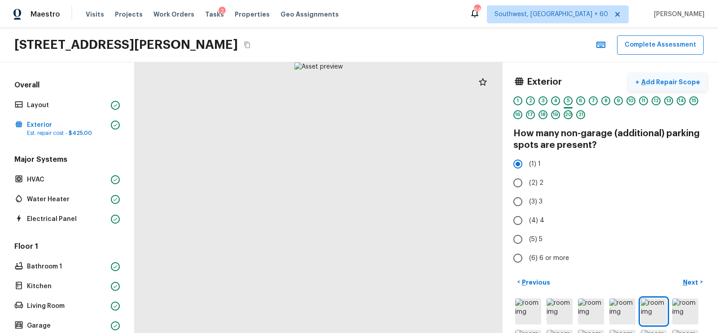
click at [676, 76] on button "+ Add Repair Scope" at bounding box center [667, 82] width 79 height 18
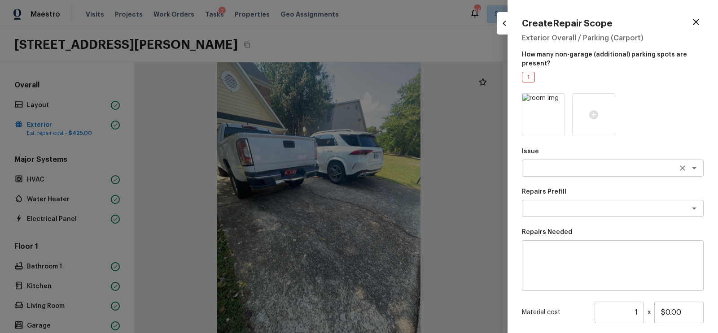
click at [557, 172] on textarea at bounding box center [600, 168] width 148 height 9
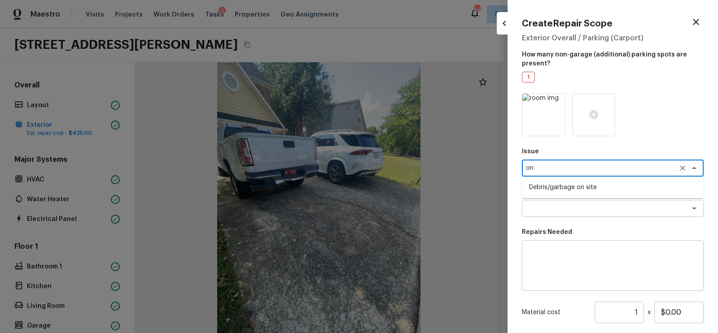
type textarea "o"
click at [554, 186] on li "Concrete Repair" at bounding box center [613, 187] width 182 height 14
type textarea "Concrete Repair"
click at [555, 256] on textarea at bounding box center [612, 266] width 169 height 36
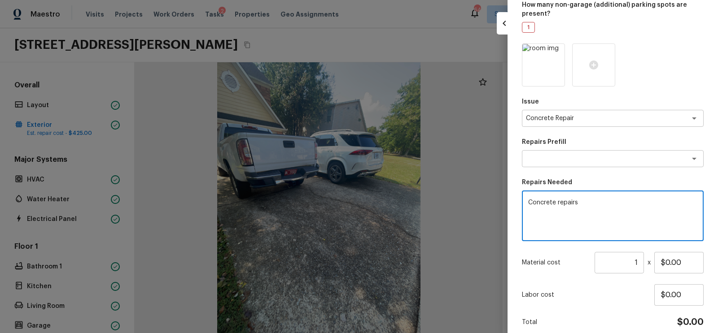
scroll to position [88, 0]
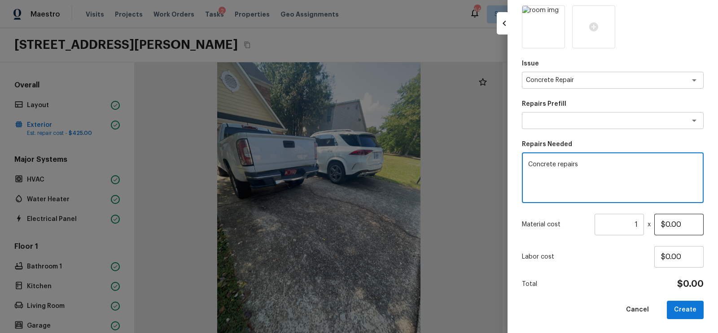
type textarea "Concrete repairs"
click at [666, 224] on input "$0.00" at bounding box center [678, 225] width 49 height 22
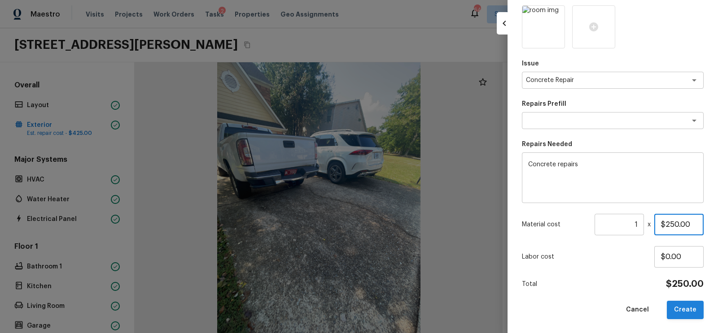
type input "$250.00"
click at [682, 311] on button "Create" at bounding box center [685, 310] width 37 height 18
type input "$0.00"
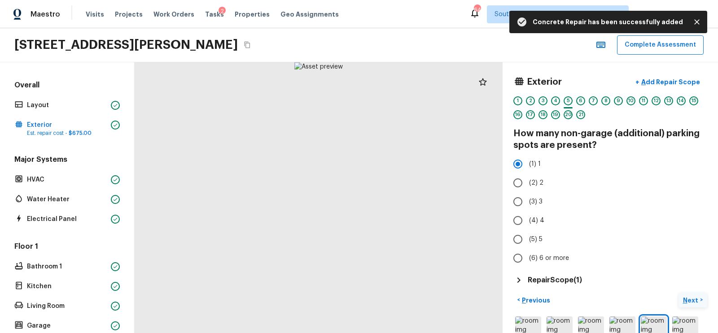
click at [686, 301] on p "Next" at bounding box center [691, 300] width 17 height 9
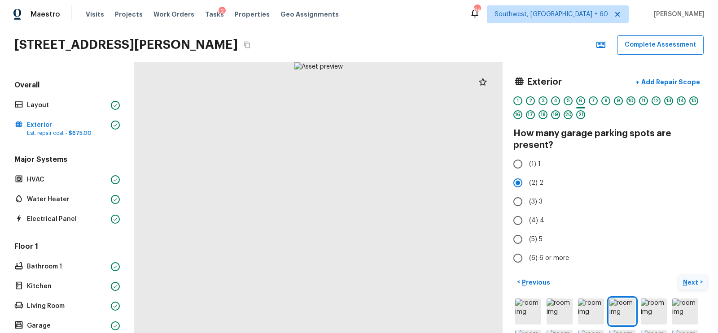
click at [686, 301] on img at bounding box center [685, 312] width 26 height 26
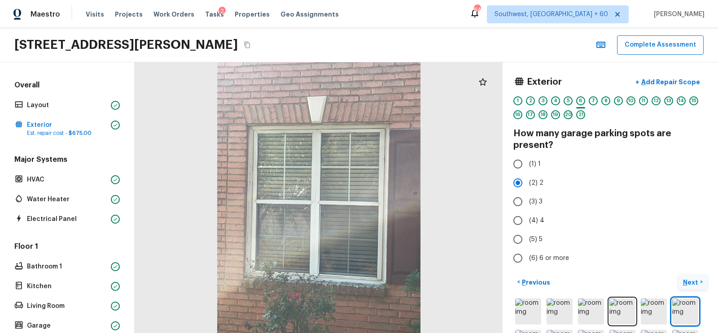
click at [686, 301] on img at bounding box center [685, 312] width 26 height 26
click at [687, 285] on p "Next" at bounding box center [691, 282] width 17 height 9
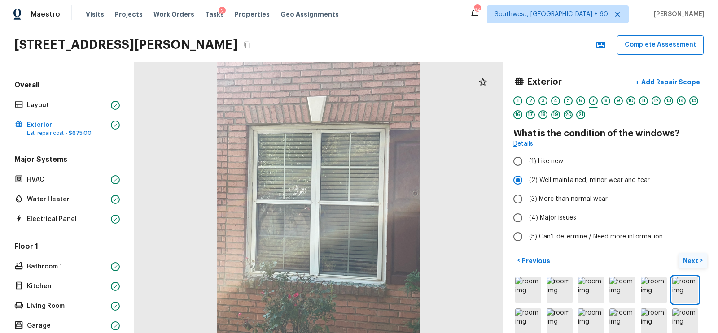
click at [684, 259] on p "Next" at bounding box center [691, 261] width 17 height 9
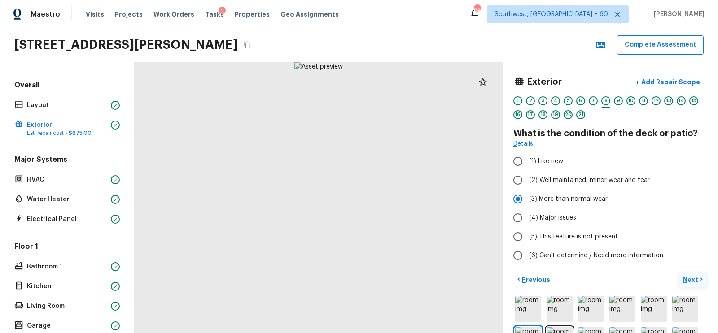
click at [686, 275] on p "Next" at bounding box center [691, 279] width 17 height 9
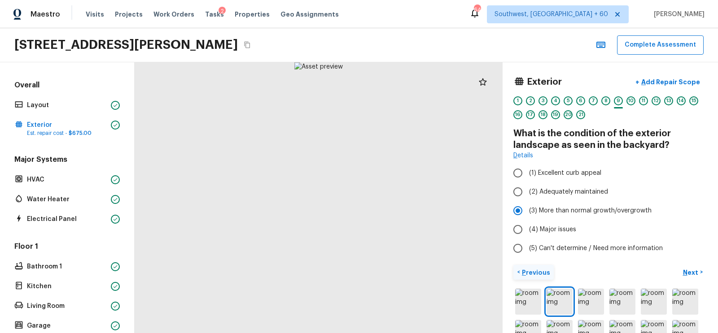
click at [533, 269] on p "Previous" at bounding box center [535, 272] width 30 height 9
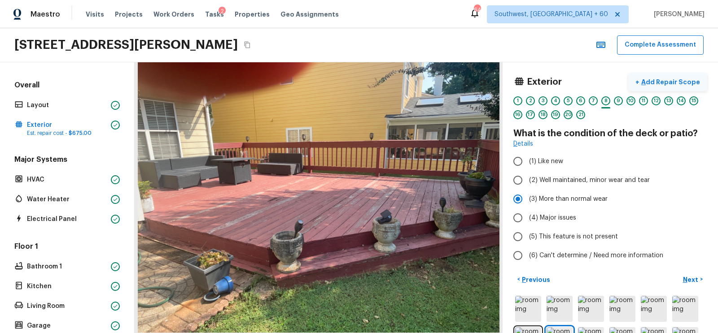
click at [673, 78] on p "Add Repair Scope" at bounding box center [669, 82] width 61 height 9
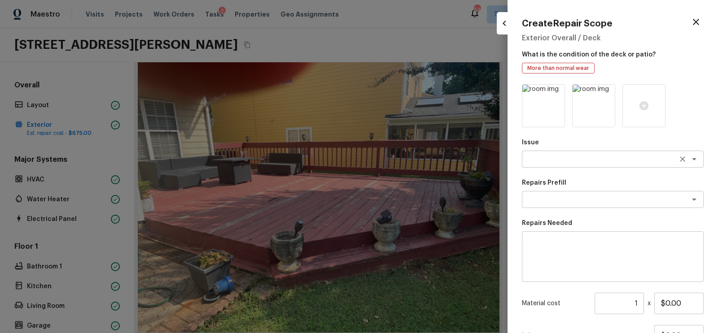
click at [571, 158] on textarea at bounding box center [600, 159] width 148 height 9
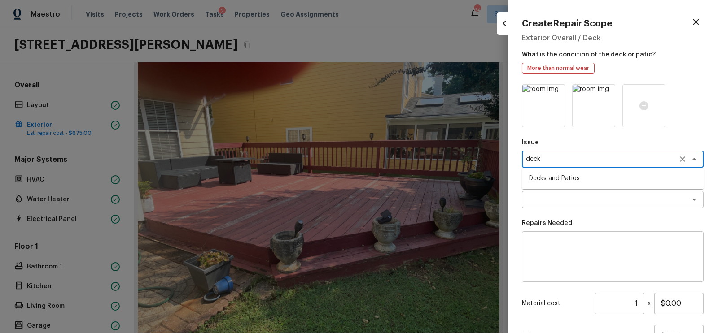
click at [565, 178] on li "Decks and Patios" at bounding box center [613, 178] width 182 height 14
type textarea "Decks and Patios"
click at [562, 269] on textarea at bounding box center [612, 257] width 169 height 36
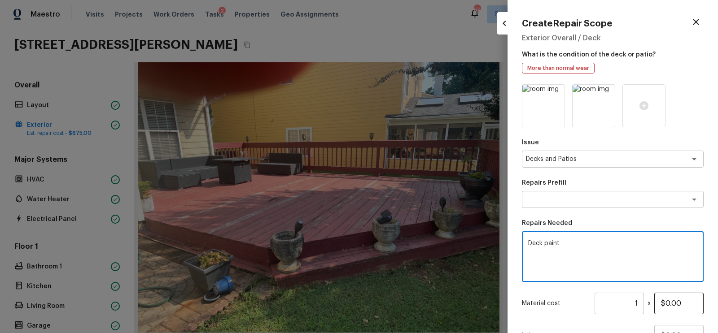
type textarea "Deck paint"
click at [665, 301] on input "$0.00" at bounding box center [678, 304] width 49 height 22
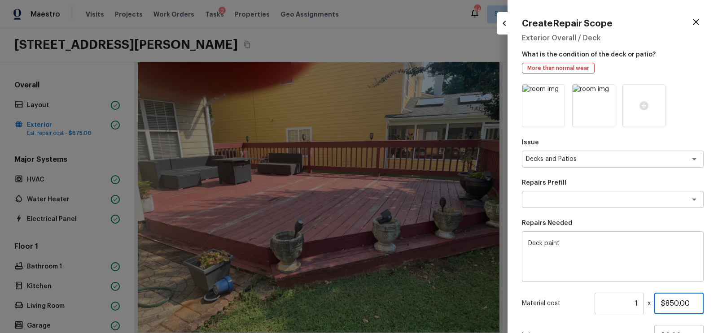
scroll to position [79, 0]
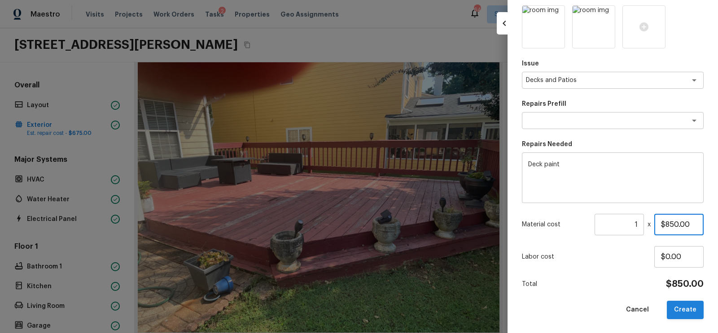
type input "$850.00"
click at [682, 315] on button "Create" at bounding box center [685, 310] width 37 height 18
type input "$0.00"
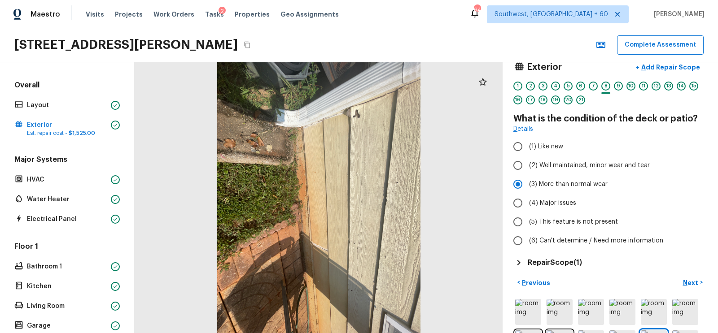
scroll to position [2, 0]
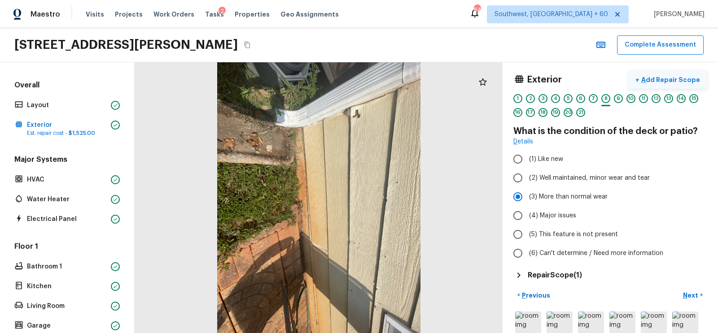
click at [679, 76] on p "Add Repair Scope" at bounding box center [669, 79] width 61 height 9
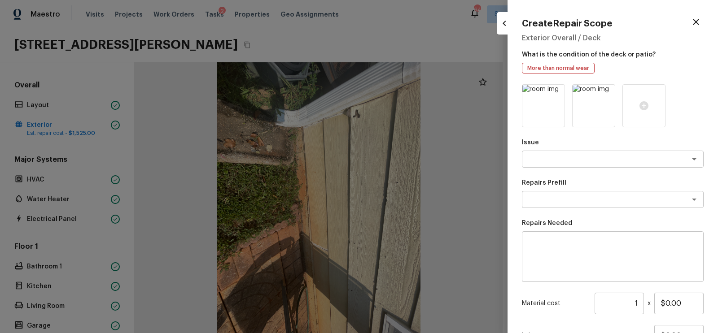
click at [552, 149] on div "Issue x ​" at bounding box center [613, 153] width 182 height 30
click at [548, 154] on div "x ​" at bounding box center [613, 159] width 182 height 17
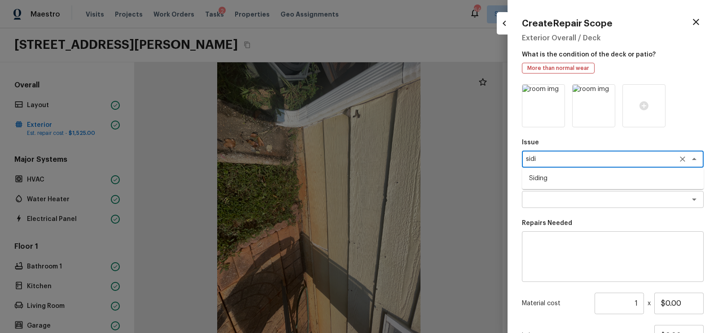
click at [544, 179] on li "Siding" at bounding box center [613, 178] width 182 height 14
type textarea "Siding"
click at [552, 255] on textarea at bounding box center [612, 257] width 169 height 36
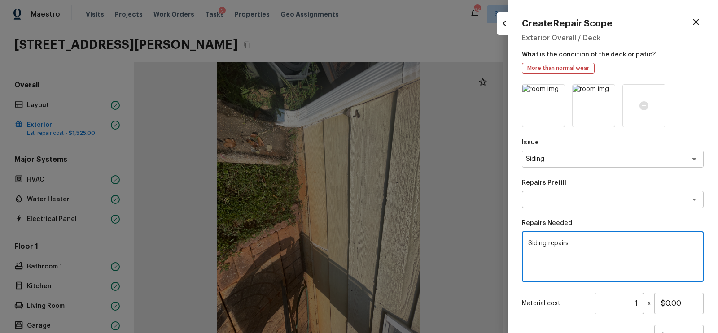
scroll to position [61, 0]
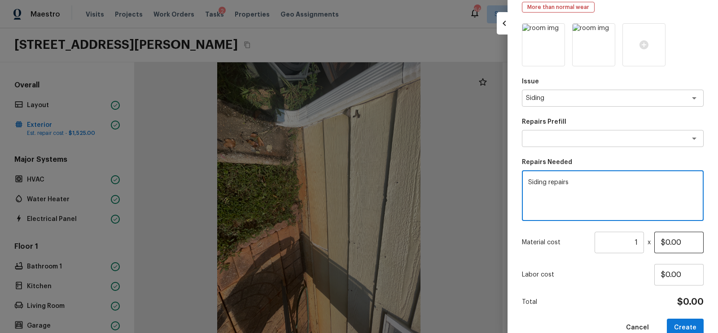
type textarea "Siding repairs"
click at [667, 243] on input "$0.00" at bounding box center [678, 243] width 49 height 22
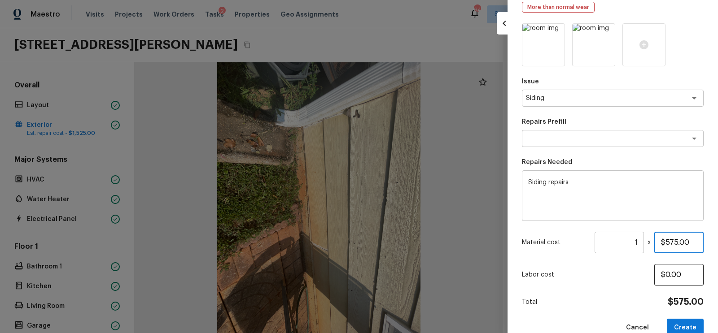
scroll to position [79, 0]
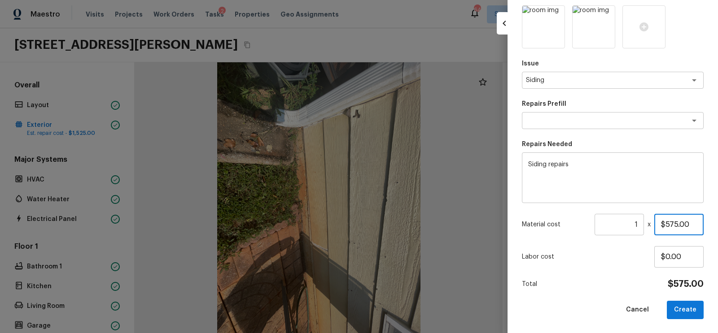
type input "$575.00"
click at [685, 298] on div "Issue Siding x ​ Repairs Prefill x ​ Repairs Needed Siding repairs x ​ Material…" at bounding box center [613, 162] width 182 height 314
click at [688, 310] on button "Create" at bounding box center [685, 310] width 37 height 18
type input "$0.00"
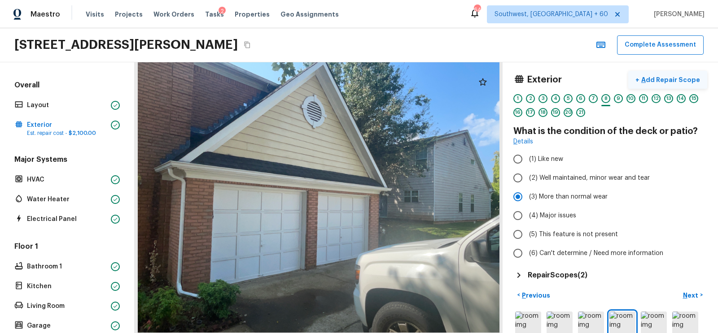
click at [693, 79] on p "Add Repair Scope" at bounding box center [669, 79] width 61 height 9
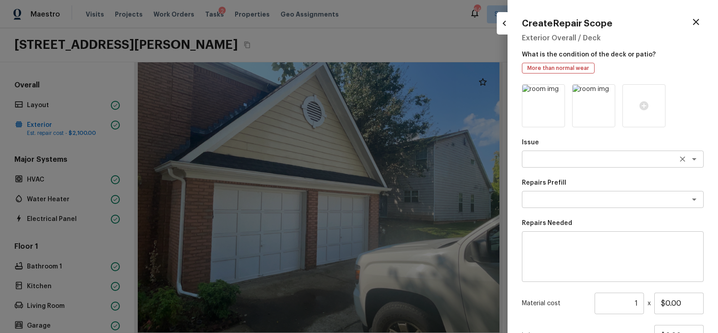
click at [552, 161] on textarea at bounding box center [600, 159] width 148 height 9
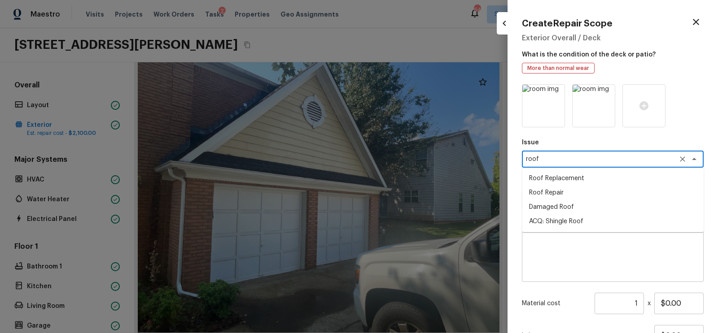
click at [562, 194] on li "Roof Repair" at bounding box center [613, 193] width 182 height 14
type textarea "Roof Repair"
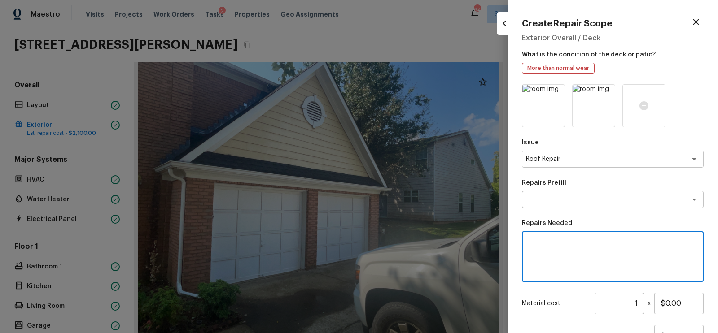
click at [556, 253] on textarea at bounding box center [612, 257] width 169 height 36
type textarea "Minor repairs"
click at [668, 301] on input "$0.00" at bounding box center [678, 304] width 49 height 22
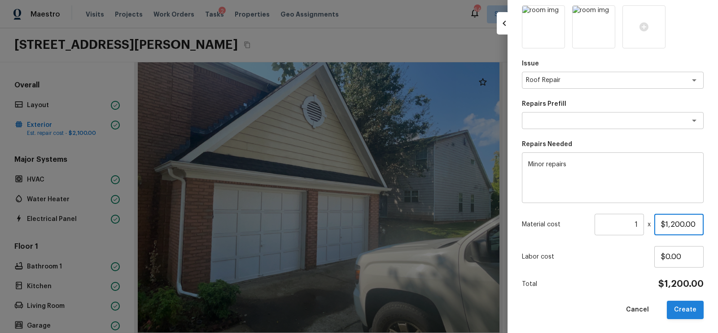
type input "$1,200.00"
click at [695, 306] on button "Create" at bounding box center [685, 310] width 37 height 18
type input "$0.00"
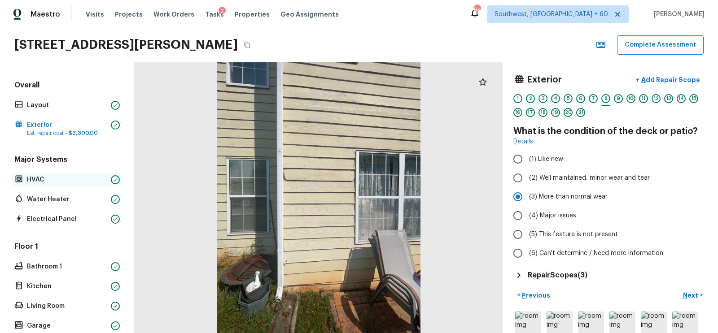
click at [77, 179] on p "HVAC" at bounding box center [67, 179] width 80 height 9
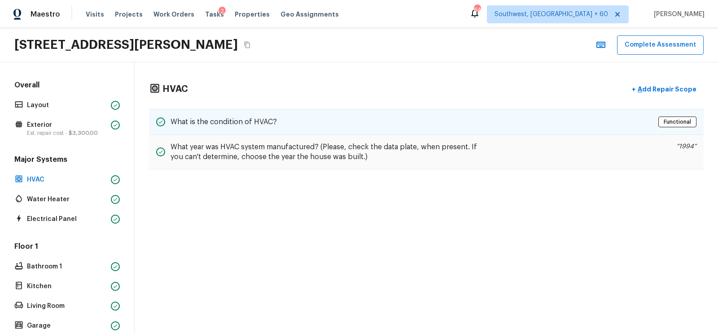
click at [259, 123] on h5 "What is the condition of HVAC?" at bounding box center [223, 122] width 106 height 10
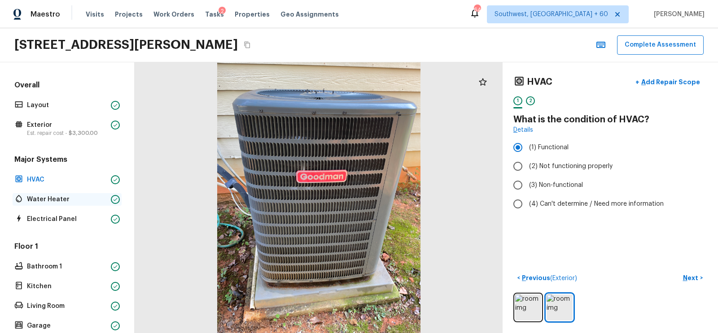
click at [50, 197] on p "Water Heater" at bounding box center [67, 199] width 80 height 9
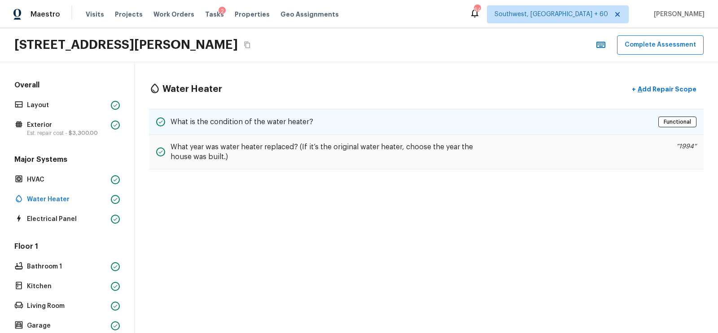
click at [253, 125] on h5 "What is the condition of the water heater?" at bounding box center [241, 122] width 143 height 10
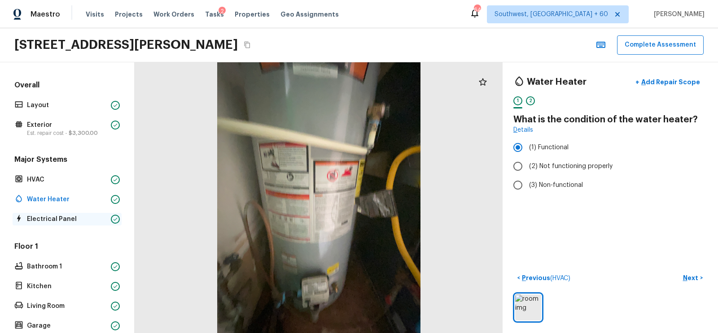
click at [74, 221] on p "Electrical Panel" at bounding box center [67, 219] width 80 height 9
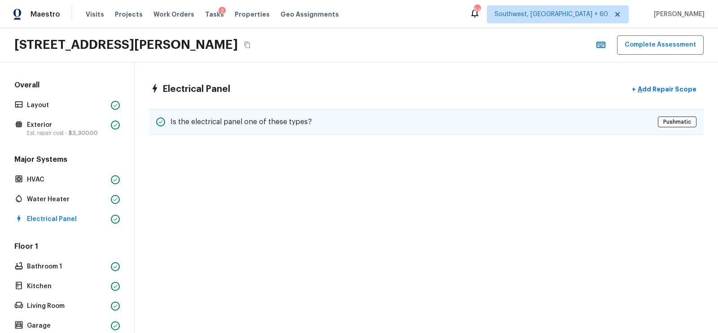
click at [235, 122] on h5 "Is the electrical panel one of these types?" at bounding box center [240, 122] width 141 height 10
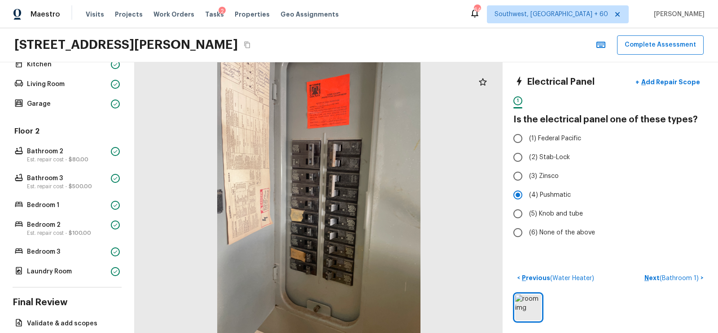
scroll to position [265, 0]
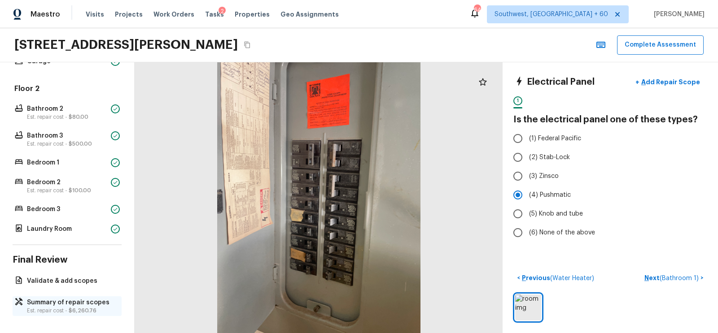
click at [82, 298] on p "Summary of repair scopes" at bounding box center [71, 302] width 89 height 9
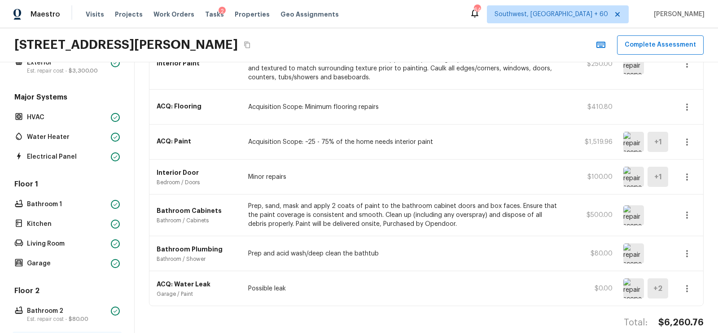
scroll to position [48, 0]
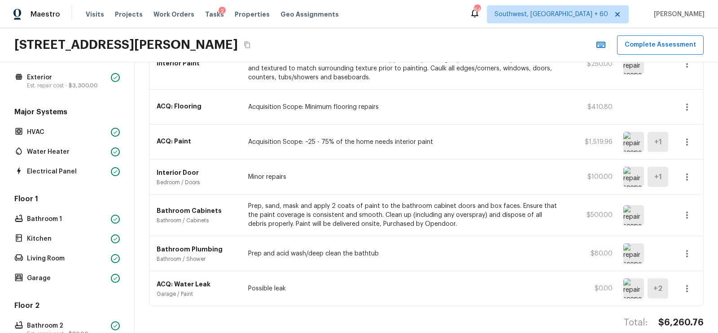
click at [47, 225] on div "Floor 1 Bathroom 1 Kitchen Living Room Garage" at bounding box center [67, 239] width 109 height 91
click at [53, 223] on div "Bathroom 1" at bounding box center [67, 219] width 109 height 13
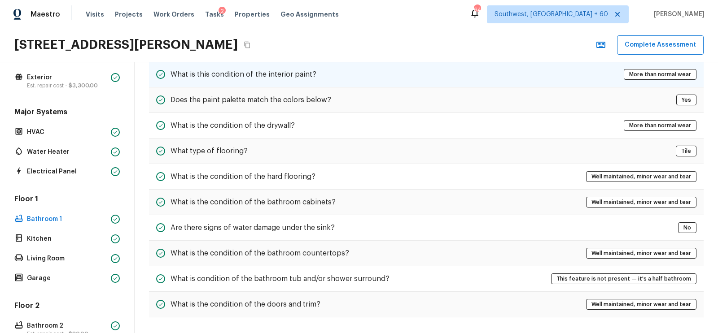
click at [270, 79] on div "What is this condition of the interior paint? More than normal wear" at bounding box center [426, 74] width 554 height 26
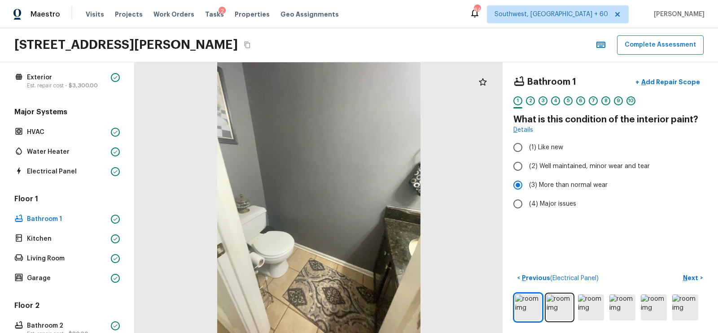
click at [694, 268] on div "Bathroom 1 + Add Repair Scope 1 2 3 4 5 6 7 8 9 10 What is this condition of th…" at bounding box center [609, 197] width 215 height 271
click at [693, 275] on p "Next" at bounding box center [691, 278] width 17 height 9
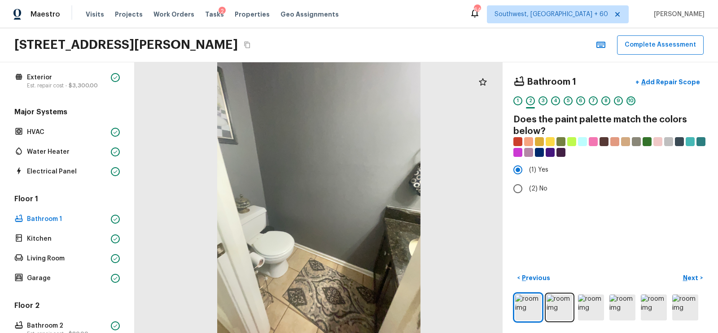
click at [632, 97] on div "10" at bounding box center [630, 100] width 9 height 9
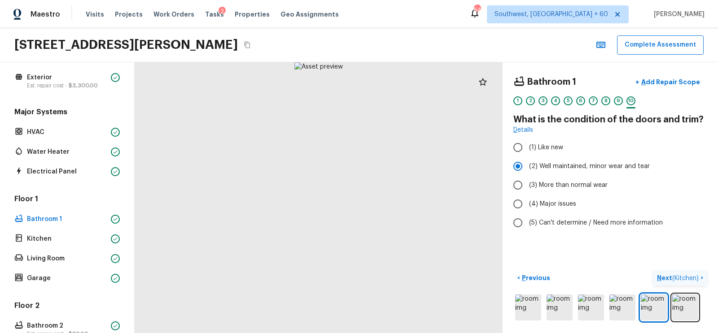
click at [680, 275] on span "( Kitchen )" at bounding box center [685, 278] width 26 height 6
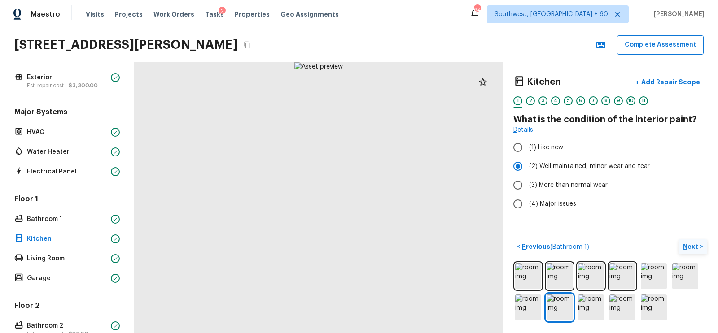
click at [644, 92] on div "Kitchen + Add Repair Scope 1 2 3 4 5 6 7 8 9 10 11" at bounding box center [610, 92] width 194 height 38
click at [643, 97] on div "11" at bounding box center [643, 100] width 9 height 9
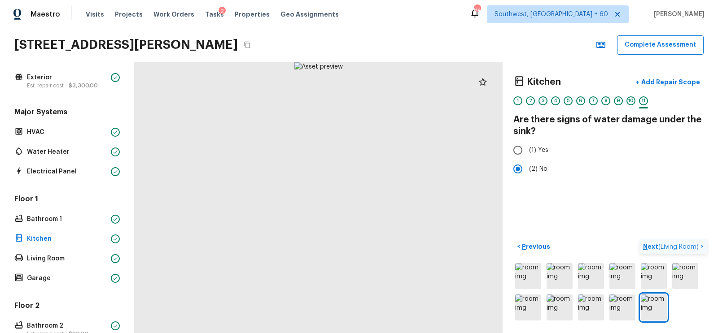
click at [667, 244] on span "( Living Room )" at bounding box center [678, 247] width 40 height 6
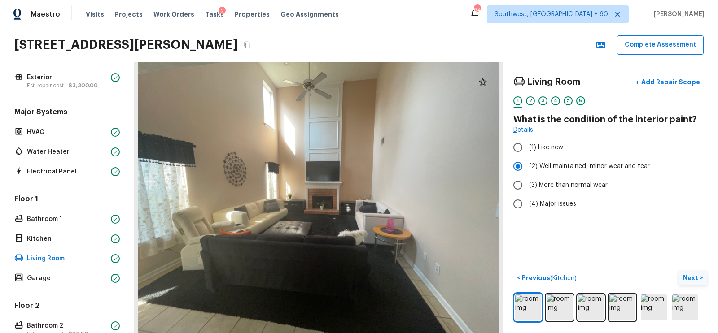
click at [580, 97] on div "6" at bounding box center [580, 100] width 9 height 9
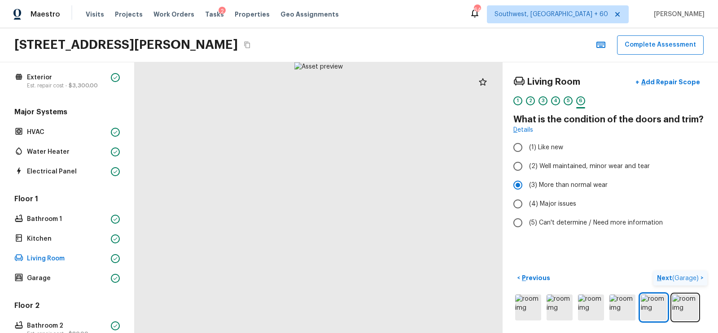
click at [680, 271] on button "Next ( Garage ) >" at bounding box center [680, 278] width 54 height 15
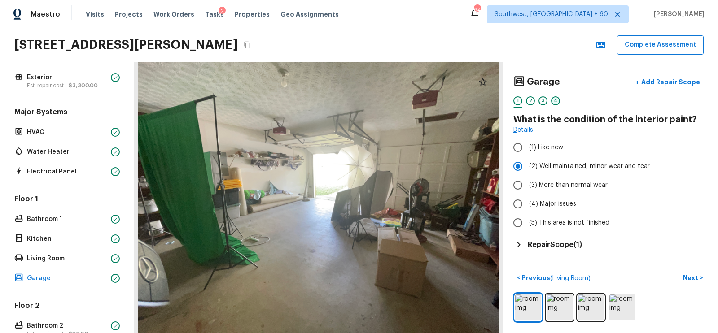
click at [553, 96] on div "4" at bounding box center [555, 100] width 9 height 9
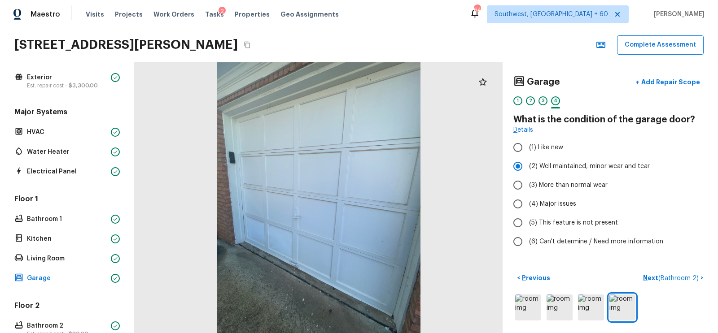
click at [555, 100] on div "4" at bounding box center [555, 100] width 9 height 9
click at [671, 279] on span "( Bathroom 2 )" at bounding box center [678, 278] width 40 height 6
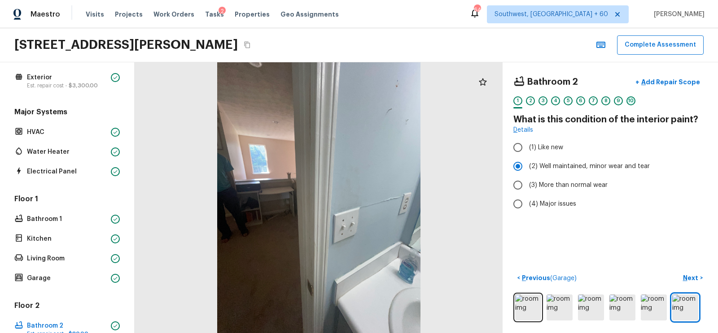
click at [626, 100] on div "10" at bounding box center [630, 100] width 9 height 9
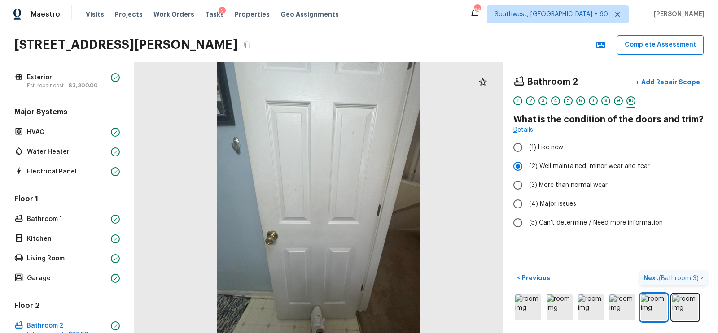
click at [679, 272] on button "Next ( Bathroom 3 ) >" at bounding box center [673, 278] width 67 height 15
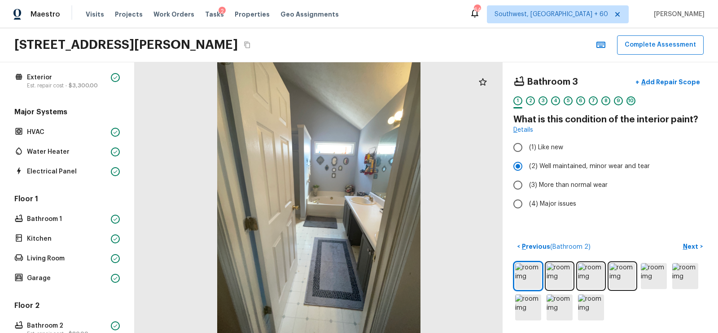
click at [631, 101] on div "10" at bounding box center [630, 100] width 9 height 9
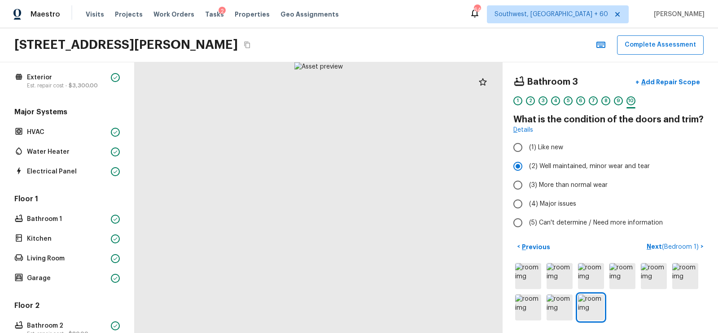
click at [682, 244] on span "( Bedroom 1 )" at bounding box center [680, 247] width 37 height 6
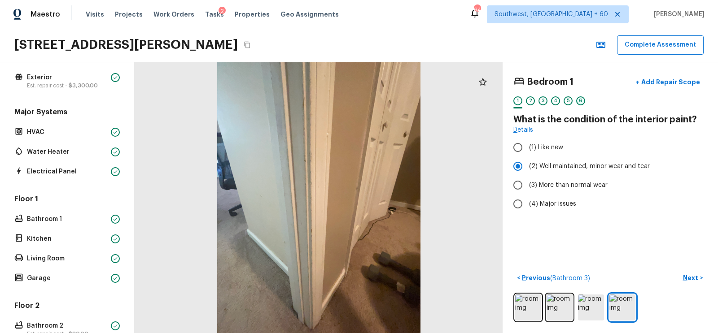
click at [584, 99] on div "6" at bounding box center [580, 100] width 9 height 9
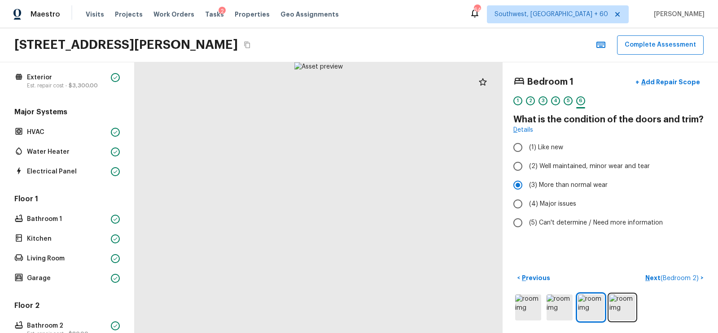
click at [673, 274] on p "Next ( Bedroom 2 )" at bounding box center [672, 278] width 55 height 9
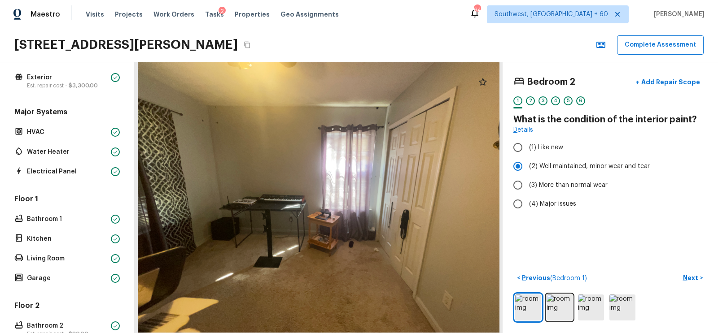
click at [585, 98] on div "1 2 3 4 5 6" at bounding box center [610, 103] width 194 height 14
click at [581, 99] on div "6" at bounding box center [580, 100] width 9 height 9
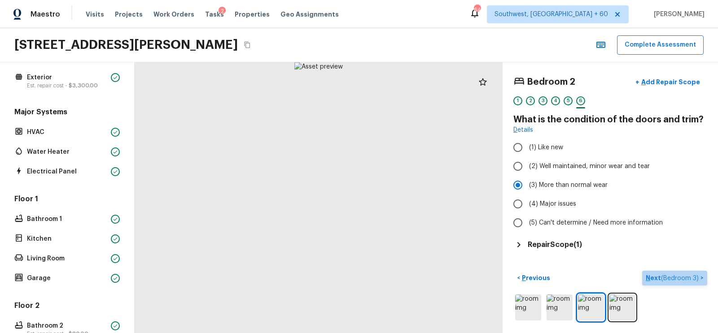
click at [677, 277] on span "( Bedroom 3 )" at bounding box center [680, 278] width 38 height 6
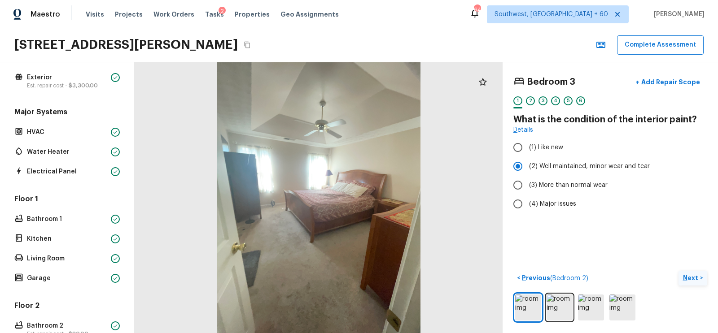
click at [574, 102] on div "1 2 3 4 5 6" at bounding box center [610, 103] width 194 height 14
click at [583, 101] on div "6" at bounding box center [580, 100] width 9 height 9
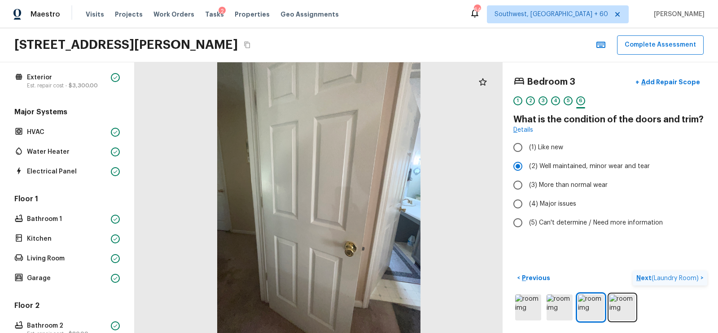
click at [674, 278] on span "( Laundry Room )" at bounding box center [674, 278] width 47 height 6
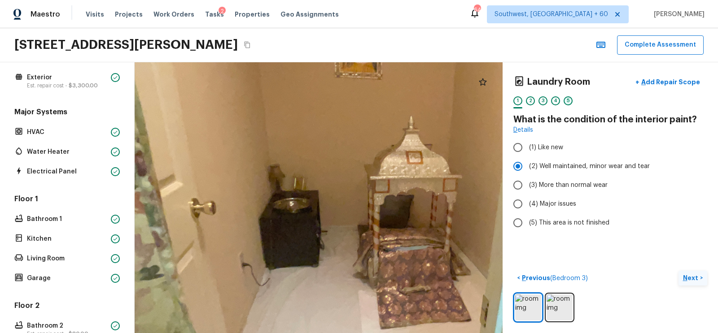
click at [570, 101] on div "5" at bounding box center [567, 100] width 9 height 9
click at [668, 279] on span "( Validate & add scopes )" at bounding box center [663, 278] width 72 height 6
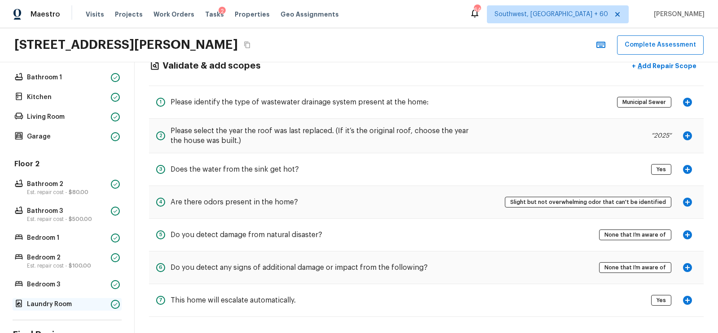
scroll to position [265, 0]
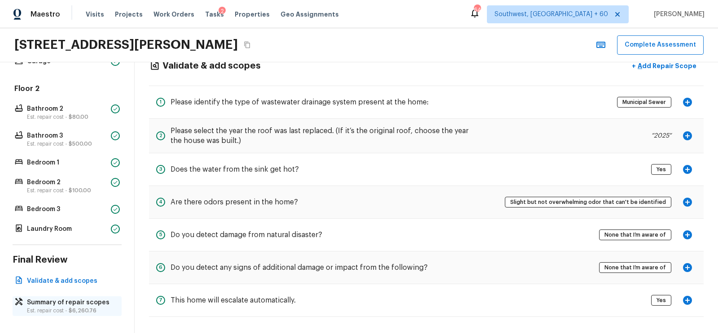
click at [54, 302] on p "Summary of repair scopes" at bounding box center [71, 302] width 89 height 9
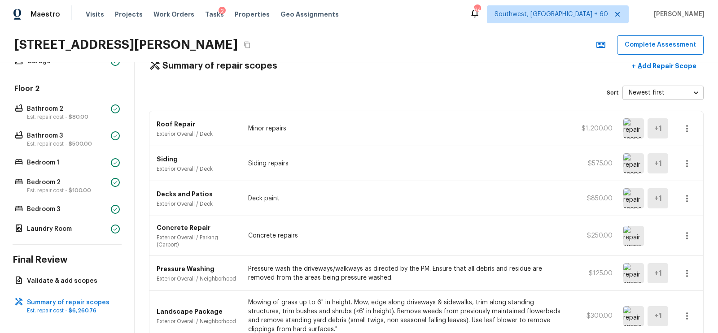
click at [687, 126] on icon "button" at bounding box center [686, 128] width 11 height 11
click at [688, 184] on li "Remove" at bounding box center [690, 180] width 42 height 27
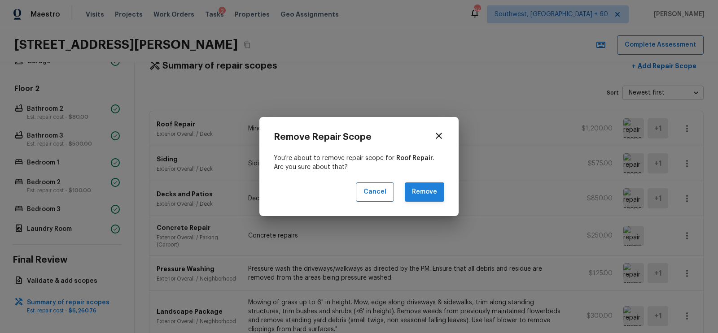
click at [436, 187] on button "Remove" at bounding box center [424, 192] width 39 height 19
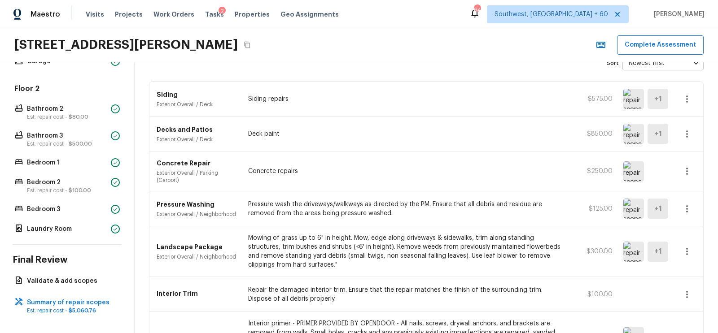
scroll to position [52, 0]
click at [686, 249] on icon "button" at bounding box center [687, 252] width 2 height 7
click at [684, 271] on li "Edit" at bounding box center [690, 277] width 42 height 27
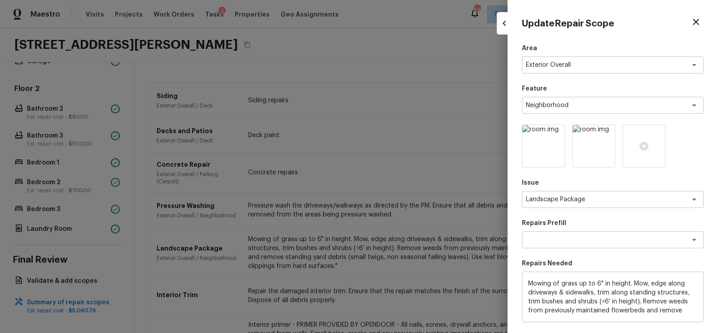
scroll to position [119, 0]
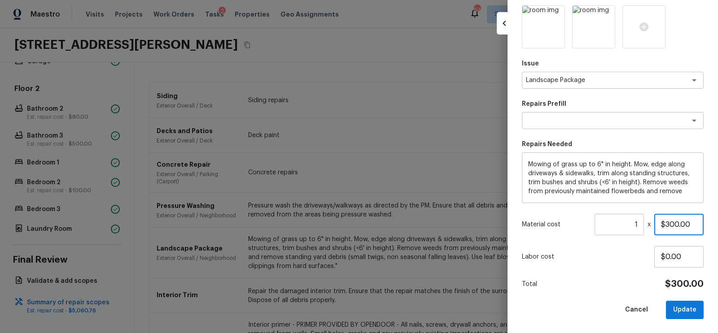
click at [665, 224] on input "$300.00" at bounding box center [678, 225] width 49 height 22
type input "$500.00"
click at [685, 303] on button "Update" at bounding box center [685, 310] width 38 height 18
type input "$0.00"
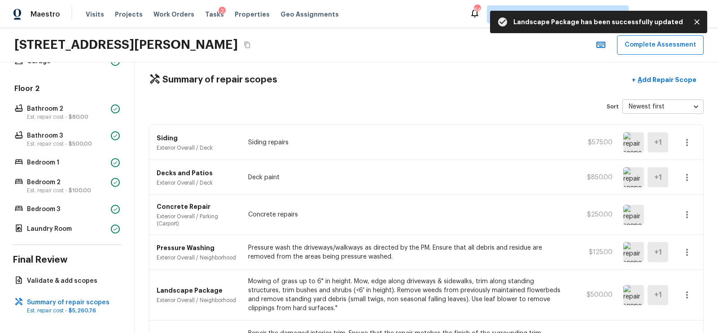
scroll to position [0, 0]
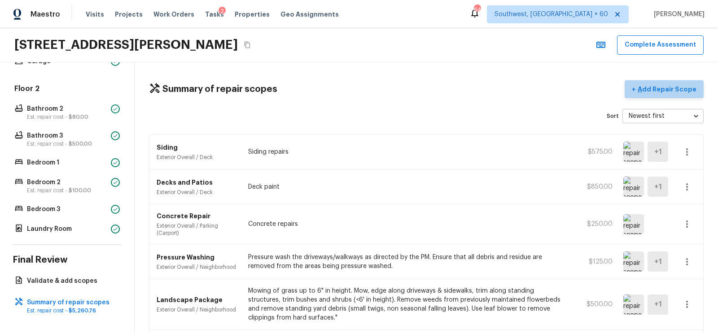
click at [674, 85] on p "Add Repair Scope" at bounding box center [666, 89] width 61 height 9
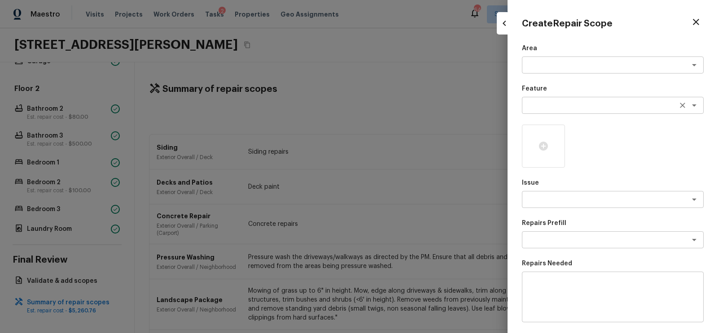
click at [559, 106] on textarea at bounding box center [600, 105] width 148 height 9
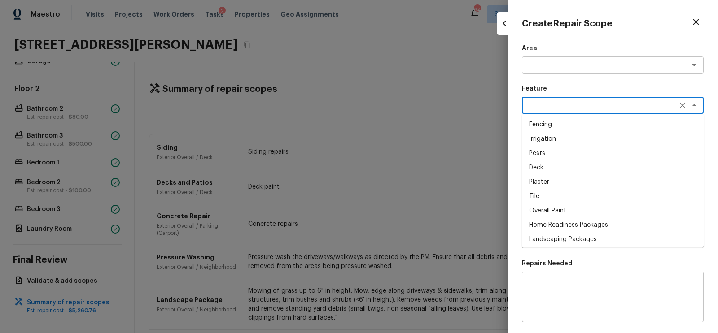
click at [55, 97] on div at bounding box center [359, 166] width 718 height 333
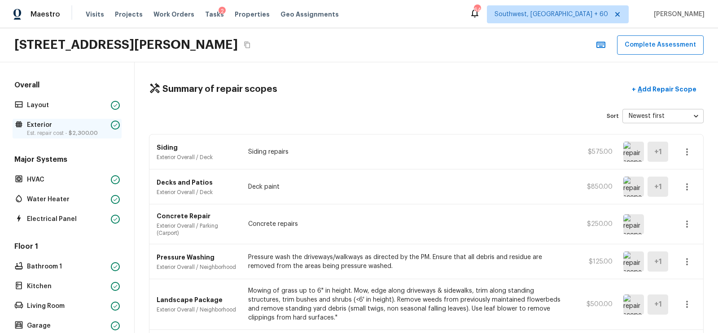
click at [54, 127] on p "Exterior" at bounding box center [67, 125] width 80 height 9
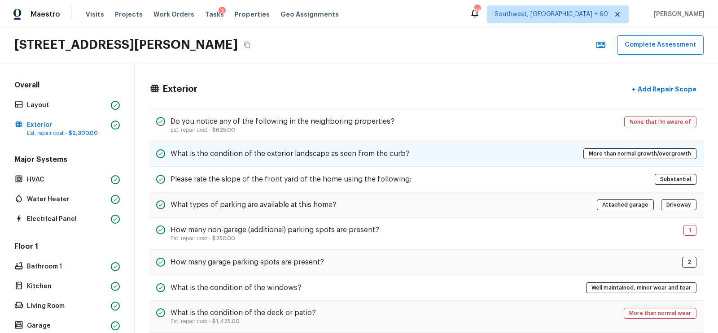
click at [288, 142] on div "What is the condition of the exterior landscape as seen from the curb? More tha…" at bounding box center [426, 154] width 554 height 26
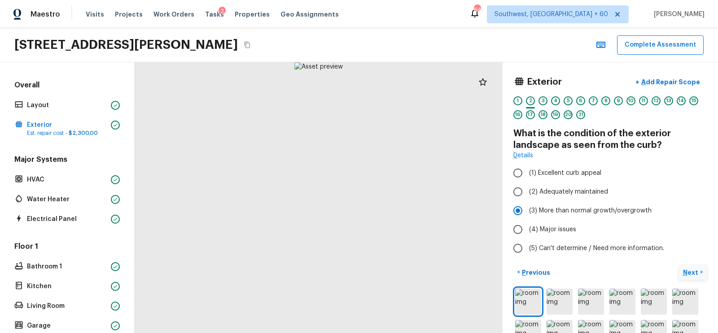
click at [690, 273] on p "Next" at bounding box center [691, 272] width 17 height 9
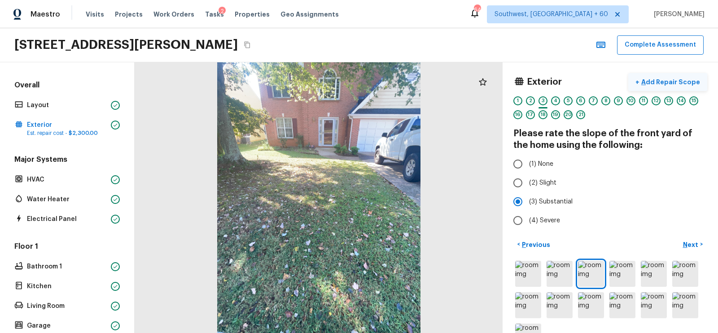
click at [676, 84] on p "Add Repair Scope" at bounding box center [669, 82] width 61 height 9
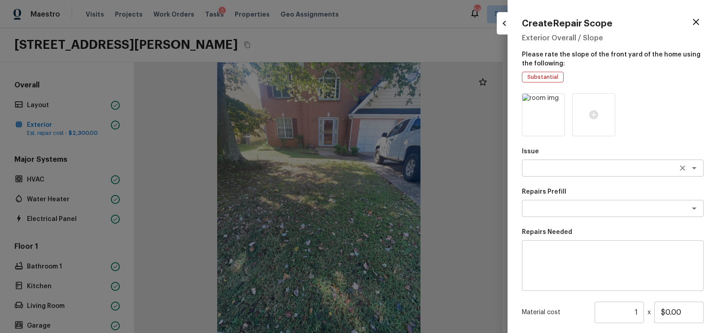
click at [552, 160] on div "x ​" at bounding box center [613, 168] width 182 height 17
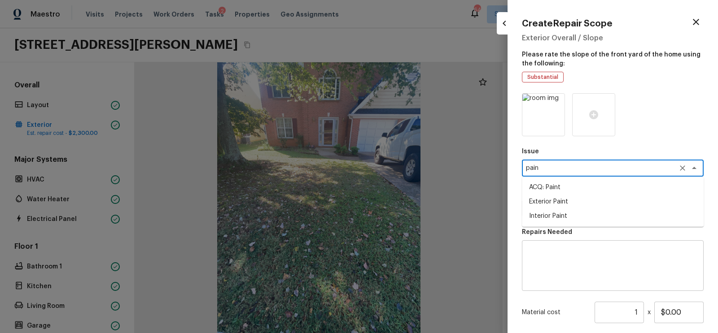
click at [550, 186] on li "ACQ: Paint" at bounding box center [613, 187] width 182 height 14
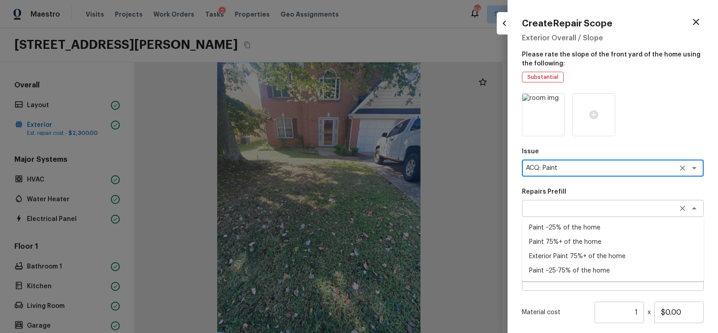
click at [563, 200] on div "x ​" at bounding box center [613, 208] width 182 height 17
type textarea "ACQ: Paint"
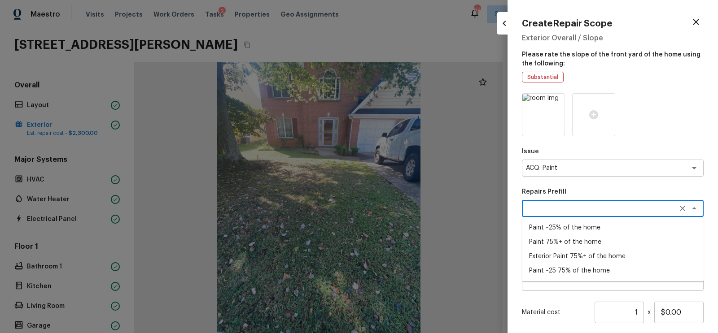
click at [566, 257] on li "Exterior Paint 75%+ of the home" at bounding box center [613, 256] width 182 height 14
type textarea "Exterior Paint 75%+ of the home"
type textarea "Acquisition Scope: 75%+ of the home exterior will likely require paint"
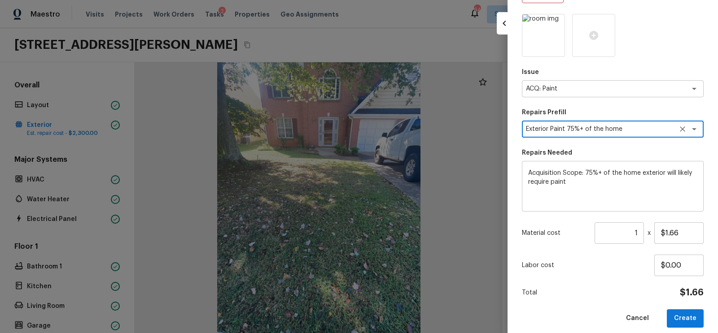
scroll to position [87, 0]
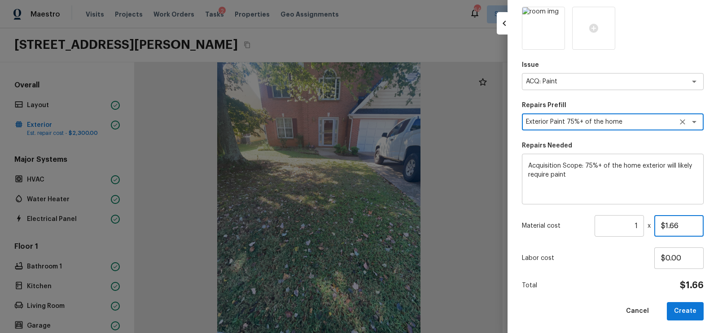
click at [684, 227] on input "$1.66" at bounding box center [678, 226] width 49 height 22
click at [695, 227] on input "$1.05" at bounding box center [678, 226] width 49 height 22
drag, startPoint x: 694, startPoint y: 222, endPoint x: 624, endPoint y: 228, distance: 69.7
click at [624, 228] on div "Material cost 1 ​ x $501.00" at bounding box center [613, 226] width 182 height 22
type input "$1.50"
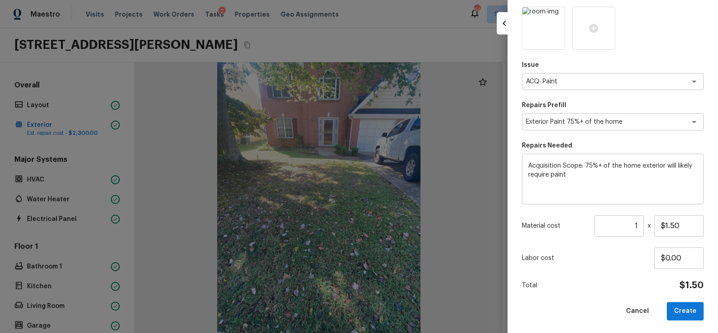
click at [610, 231] on input "1" at bounding box center [618, 226] width 49 height 22
type input "2054"
click at [676, 308] on button "Create" at bounding box center [685, 311] width 37 height 18
type input "1"
type input "$0.00"
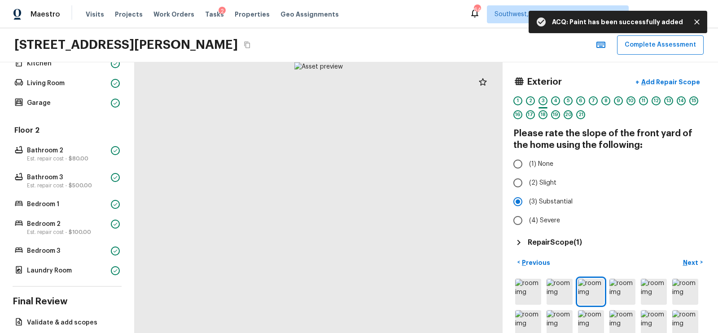
scroll to position [265, 0]
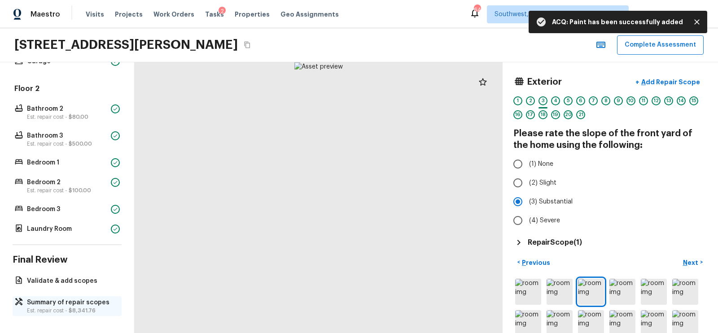
click at [57, 299] on p "Summary of repair scopes" at bounding box center [71, 302] width 89 height 9
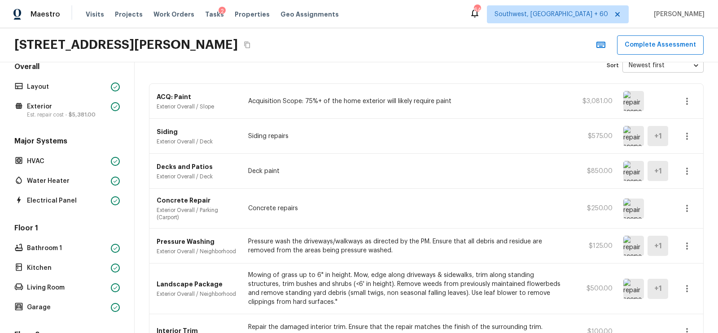
scroll to position [0, 0]
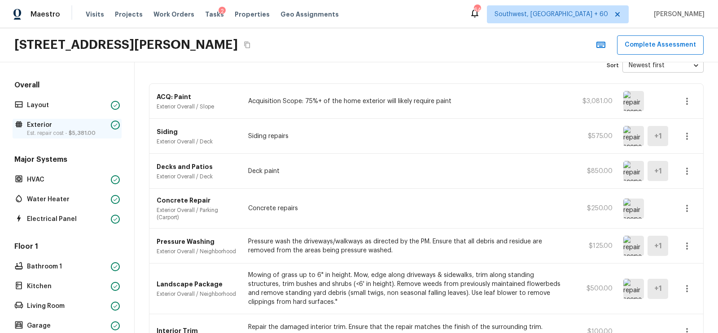
click at [53, 124] on p "Exterior" at bounding box center [67, 125] width 80 height 9
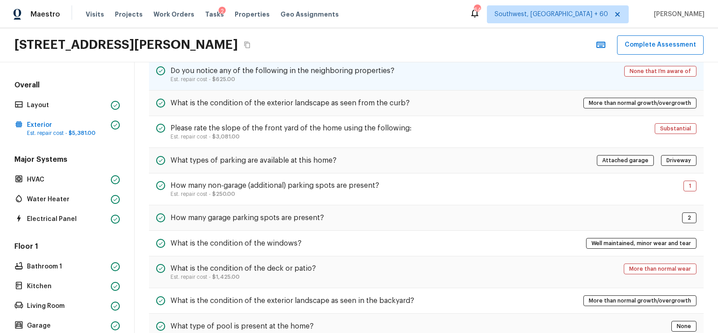
click at [382, 70] on h5 "Do you notice any of the following in the neighboring properties?" at bounding box center [282, 71] width 224 height 10
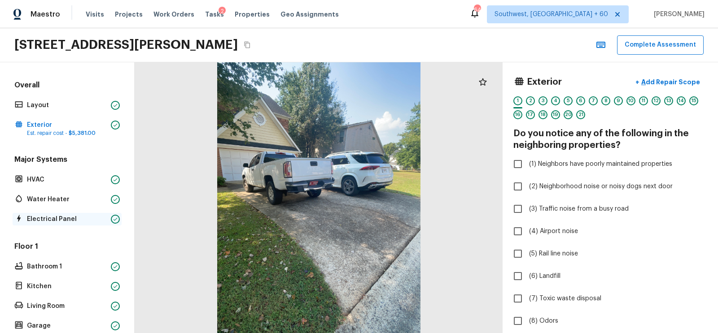
scroll to position [265, 0]
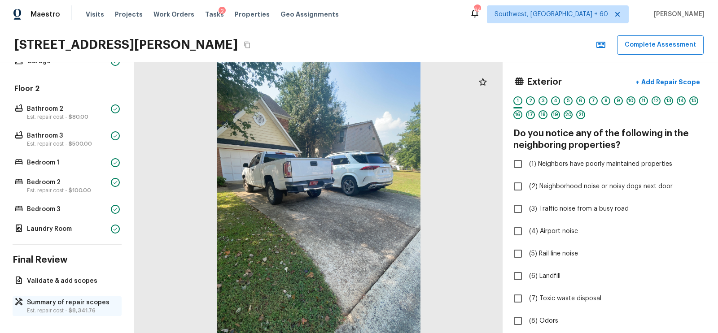
click at [57, 299] on p "Summary of repair scopes" at bounding box center [71, 302] width 89 height 9
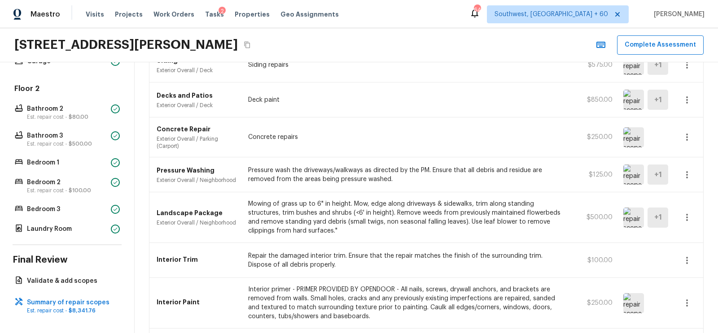
scroll to position [155, 0]
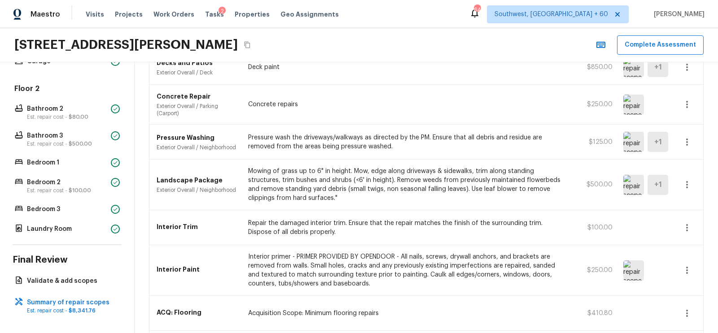
click at [684, 180] on icon "button" at bounding box center [686, 184] width 11 height 11
click at [677, 198] on li "Edit" at bounding box center [690, 208] width 42 height 27
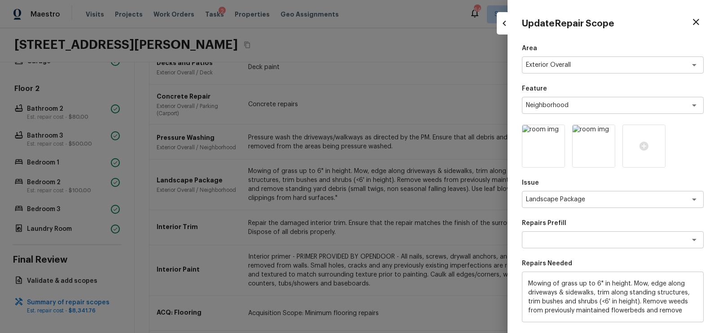
scroll to position [119, 0]
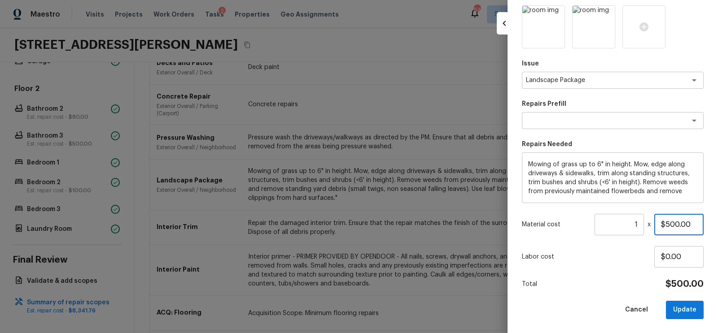
click at [666, 222] on input "$500.00" at bounding box center [678, 225] width 49 height 22
type input "$300.00"
click at [686, 309] on button "Update" at bounding box center [685, 310] width 38 height 18
type input "$0.00"
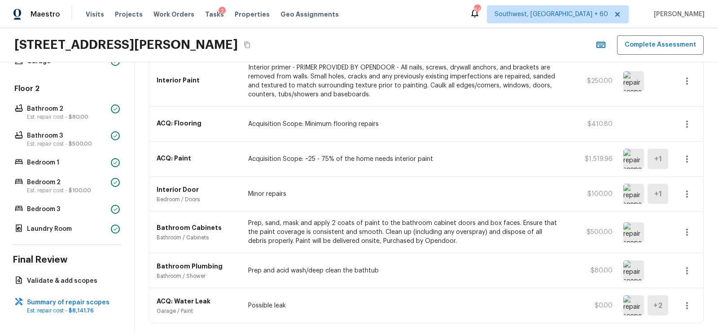
scroll to position [371, 0]
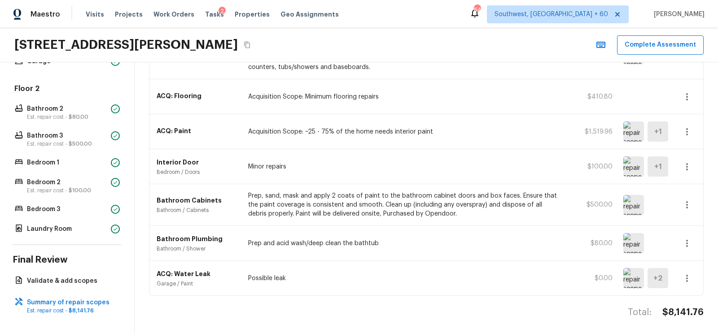
click at [251, 41] on icon "Copy Address" at bounding box center [247, 44] width 7 height 7
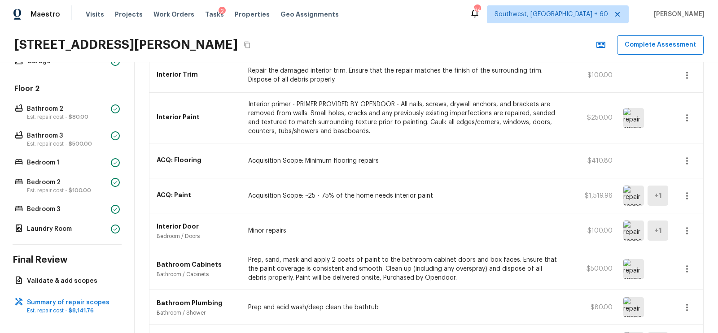
scroll to position [306, 0]
click at [694, 195] on button "button" at bounding box center [687, 197] width 18 height 18
click at [672, 223] on li "Edit" at bounding box center [690, 219] width 42 height 27
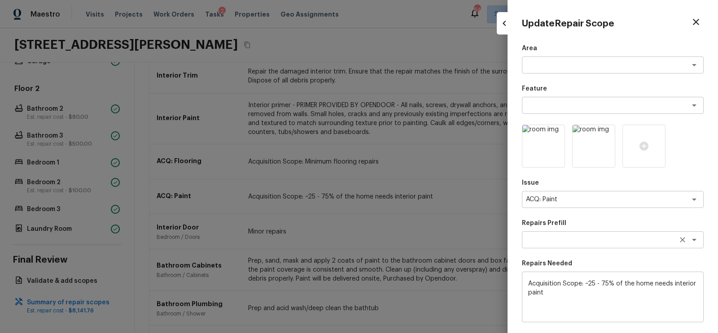
scroll to position [119, 0]
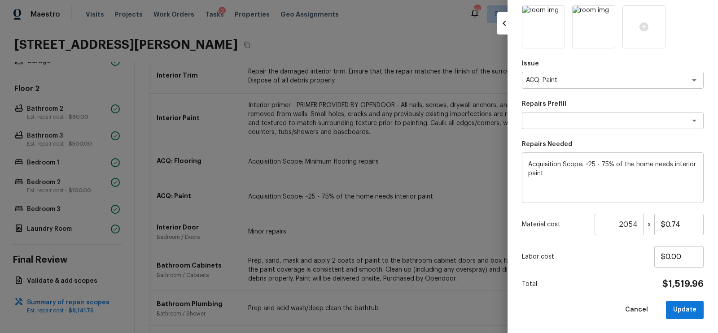
click at [447, 232] on div at bounding box center [359, 166] width 718 height 333
type input "1"
type input "$0.00"
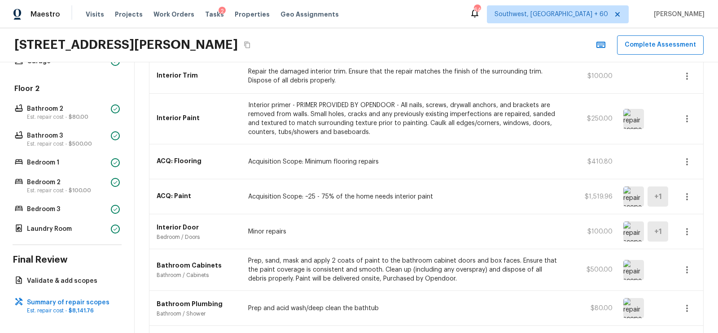
click at [689, 157] on icon "button" at bounding box center [686, 162] width 11 height 11
click at [684, 183] on li "Edit" at bounding box center [690, 184] width 42 height 27
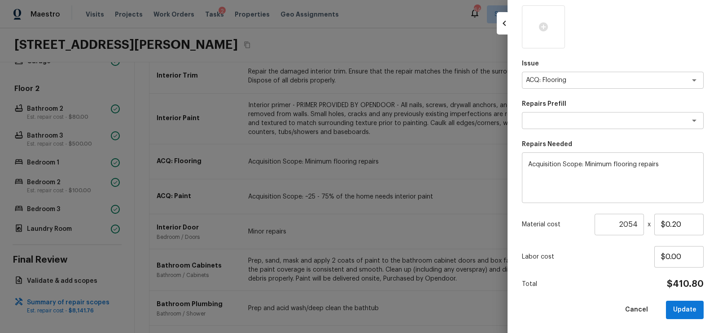
click at [447, 207] on div at bounding box center [359, 166] width 718 height 333
type input "1"
type input "$0.00"
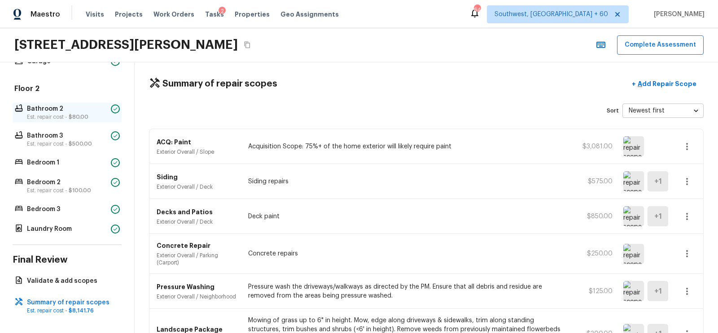
scroll to position [0, 0]
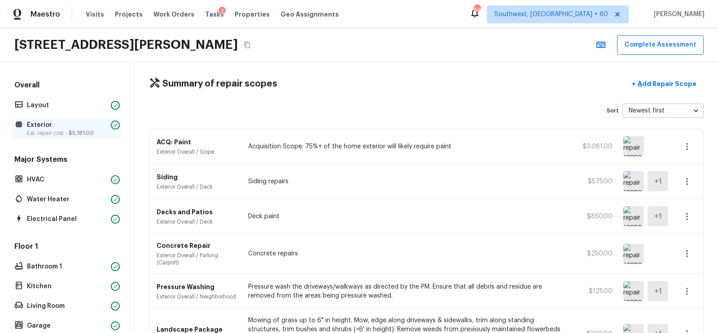
click at [70, 126] on p "Exterior" at bounding box center [67, 125] width 80 height 9
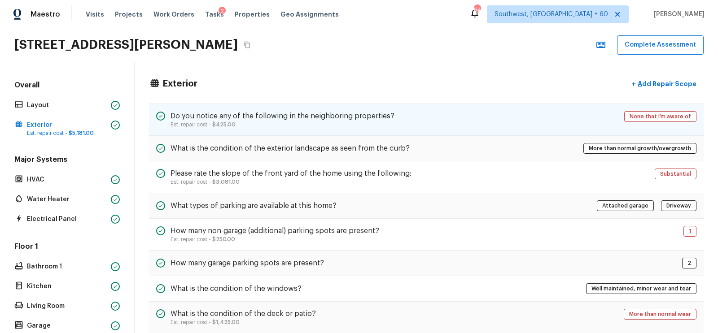
click at [376, 117] on h5 "Do you notice any of the following in the neighboring properties?" at bounding box center [282, 116] width 224 height 10
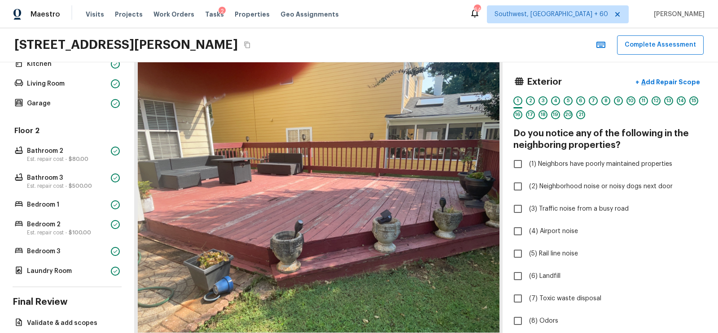
scroll to position [265, 0]
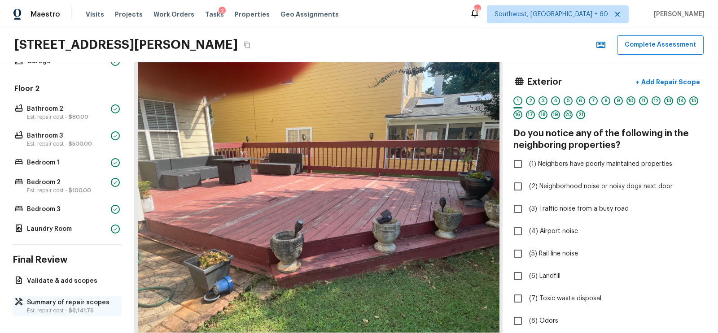
click at [60, 296] on div "Summary of repair scopes Est. repair cost - $8,141.76" at bounding box center [67, 306] width 109 height 20
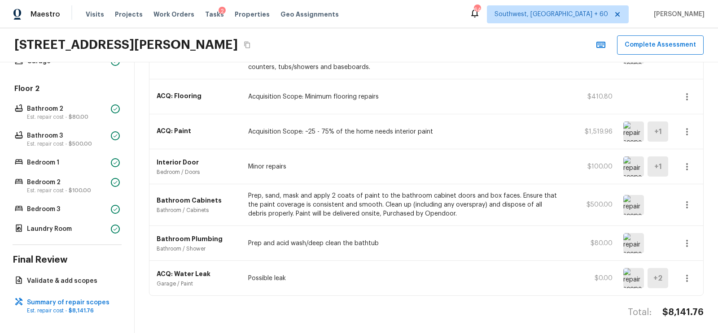
scroll to position [0, 0]
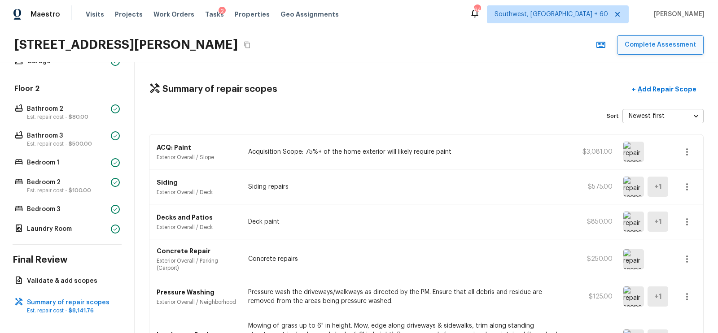
click at [659, 42] on button "Complete Assessment" at bounding box center [660, 44] width 87 height 19
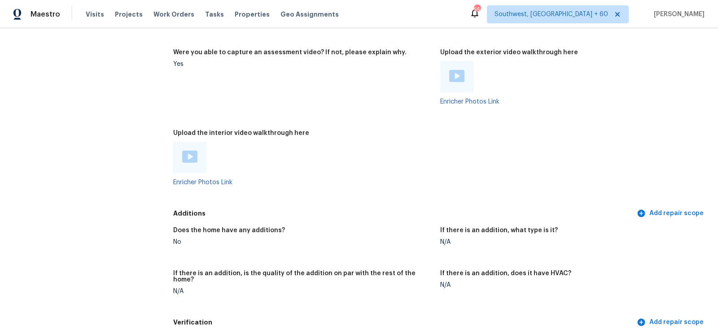
scroll to position [1650, 0]
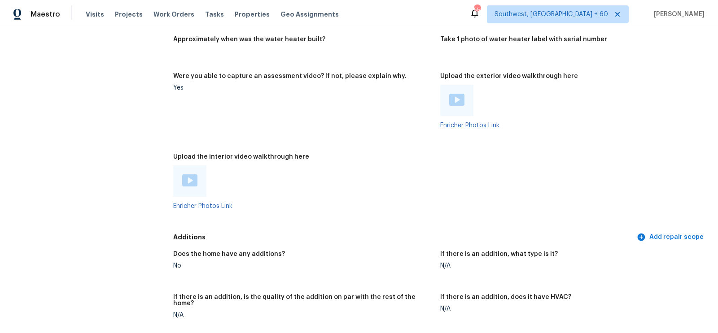
click at [460, 101] on img at bounding box center [456, 100] width 15 height 12
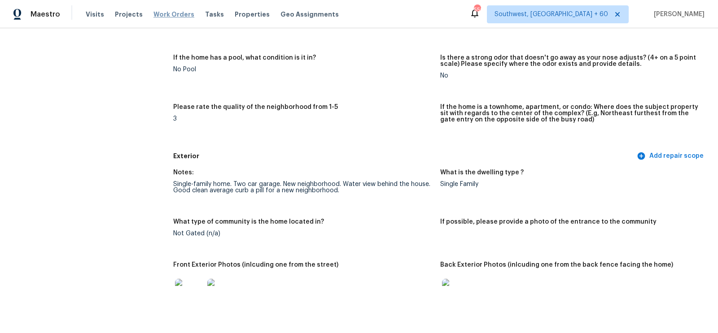
scroll to position [204, 0]
drag, startPoint x: 340, startPoint y: 182, endPoint x: 428, endPoint y: 184, distance: 87.9
click at [428, 184] on div "Single-family home. Two car garage. New neighborhood. Water view behind the hou…" at bounding box center [303, 187] width 260 height 13
copy div "Water view behind the house."
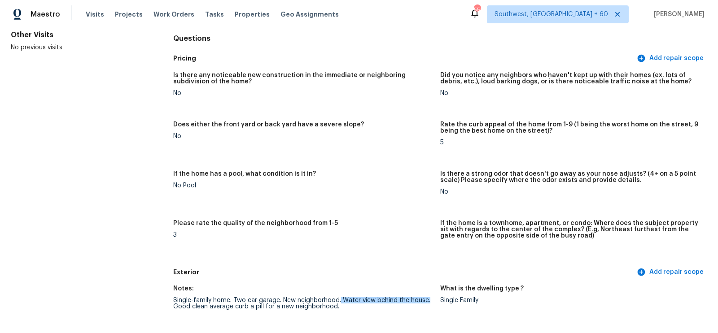
scroll to position [0, 0]
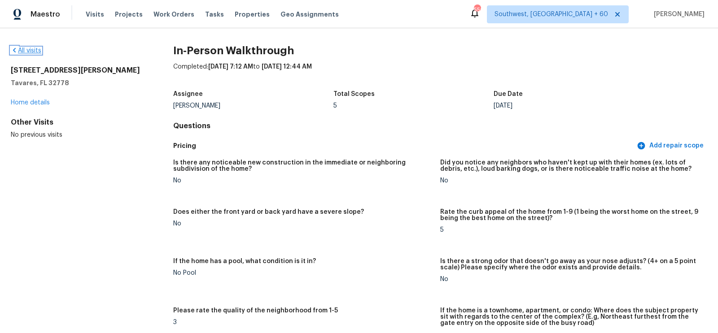
click at [31, 48] on link "All visits" at bounding box center [26, 51] width 30 height 6
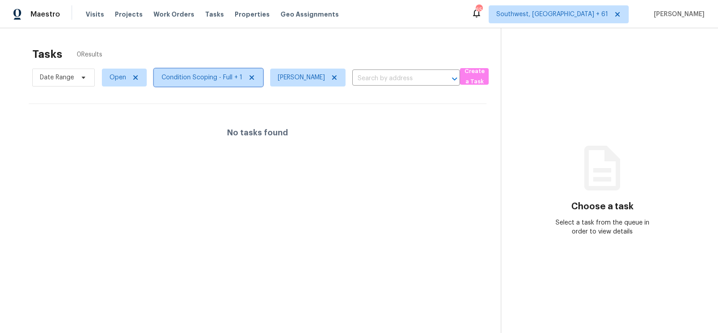
click at [227, 78] on span "Condition Scoping - Full + 1" at bounding box center [201, 77] width 81 height 9
click at [294, 76] on span "[PERSON_NAME]" at bounding box center [301, 77] width 47 height 9
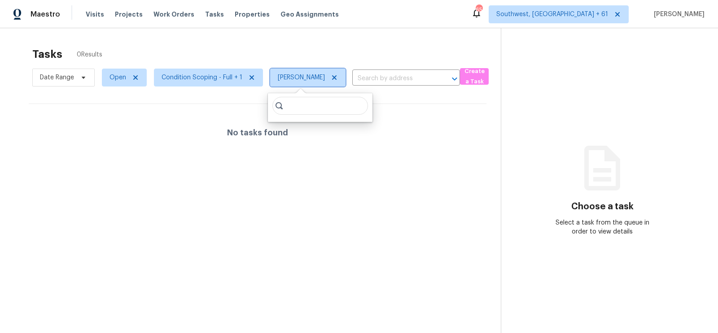
click at [331, 74] on icon at bounding box center [334, 77] width 7 height 7
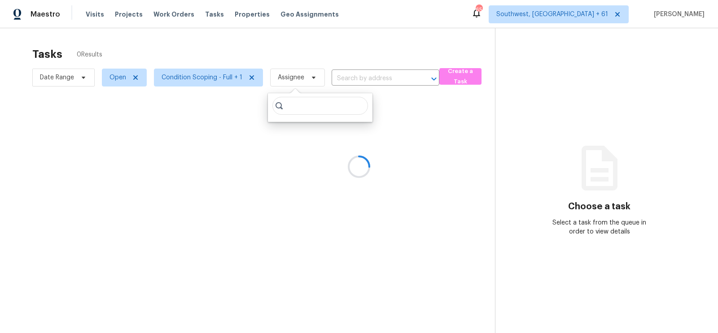
click at [382, 42] on div at bounding box center [359, 166] width 718 height 333
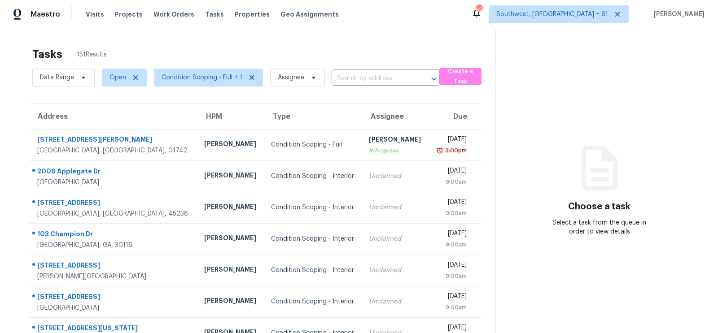
click at [367, 43] on div "Tasks 151 Results" at bounding box center [263, 54] width 462 height 23
click at [205, 76] on span "Condition Scoping - Full + 1" at bounding box center [201, 77] width 81 height 9
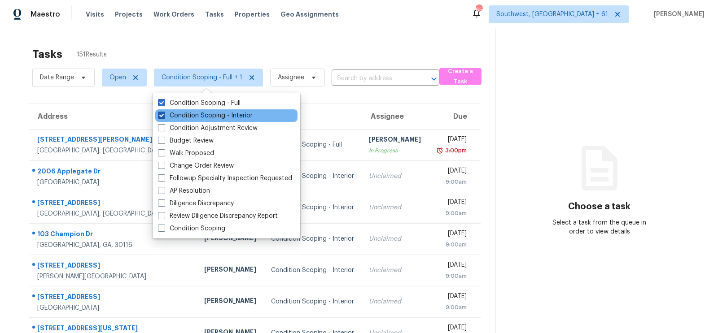
click at [206, 113] on label "Condition Scoping - Interior" at bounding box center [205, 115] width 95 height 9
click at [164, 113] on input "Condition Scoping - Interior" at bounding box center [161, 114] width 6 height 6
checkbox input "false"
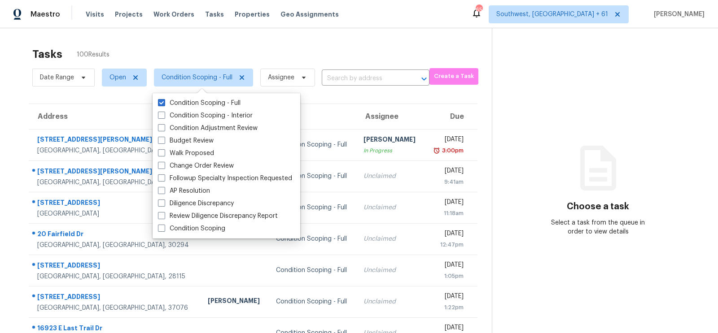
click at [327, 47] on div "Tasks 100 Results" at bounding box center [261, 54] width 459 height 23
